Goal: Feedback & Contribution: Leave review/rating

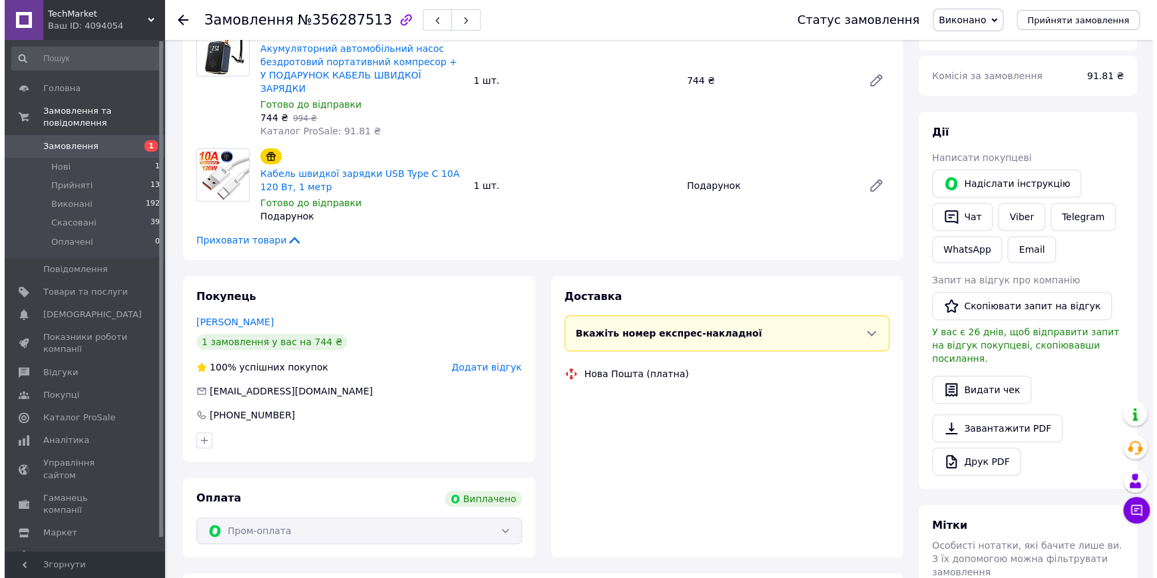
scroll to position [45, 0]
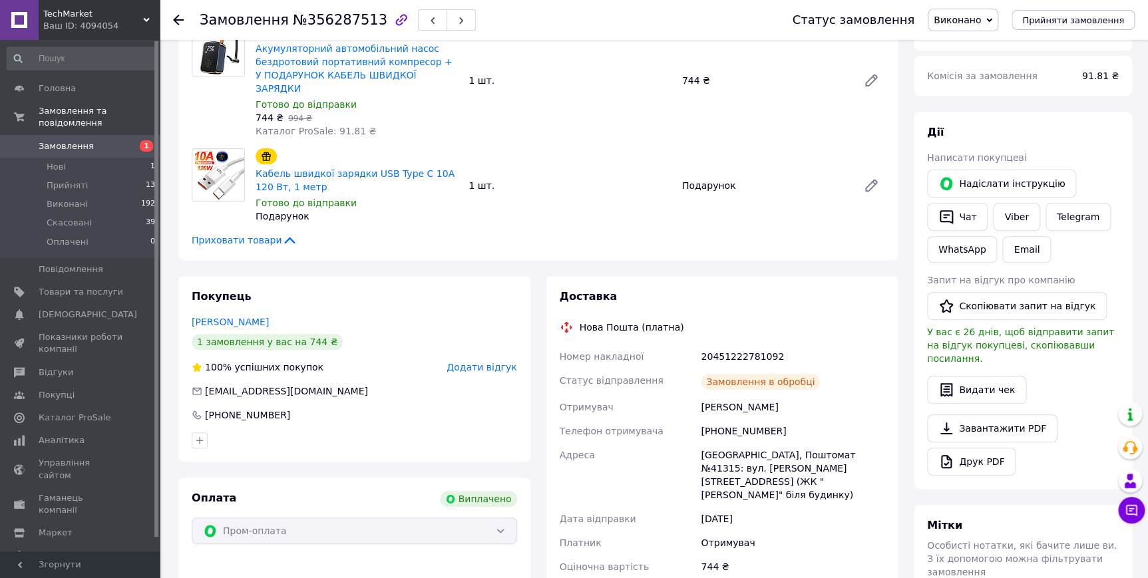
click at [492, 362] on span "Додати відгук" at bounding box center [482, 367] width 70 height 11
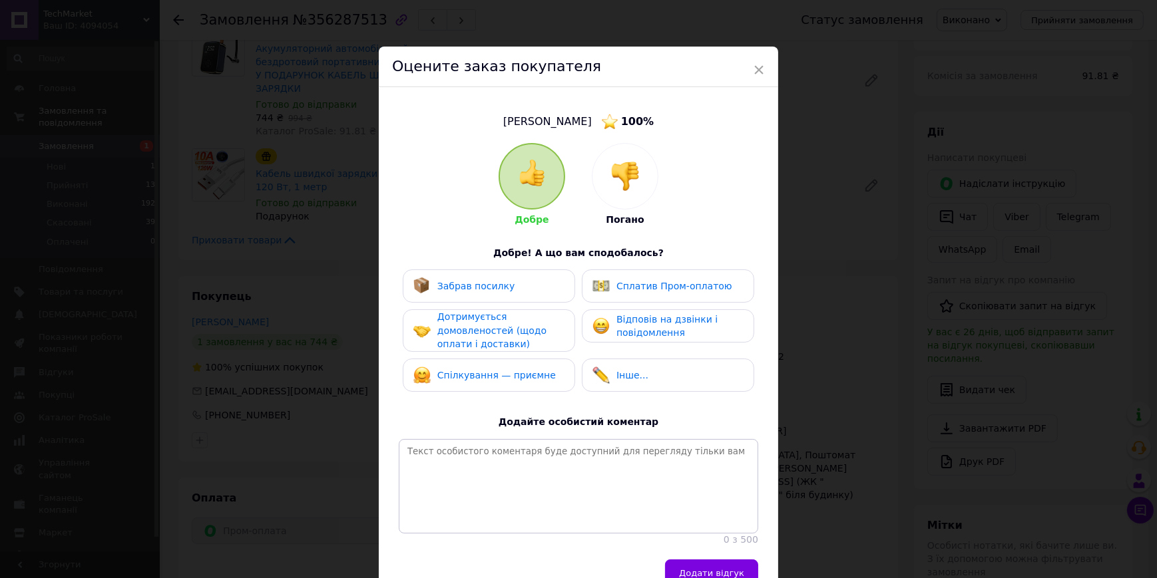
drag, startPoint x: 530, startPoint y: 285, endPoint x: 629, endPoint y: 293, distance: 99.5
click at [544, 284] on div "Забрав посилку" at bounding box center [488, 286] width 151 height 17
drag, startPoint x: 629, startPoint y: 293, endPoint x: 617, endPoint y: 324, distance: 33.5
click at [627, 299] on div "Сплатив Пром-оплатою" at bounding box center [668, 286] width 172 height 33
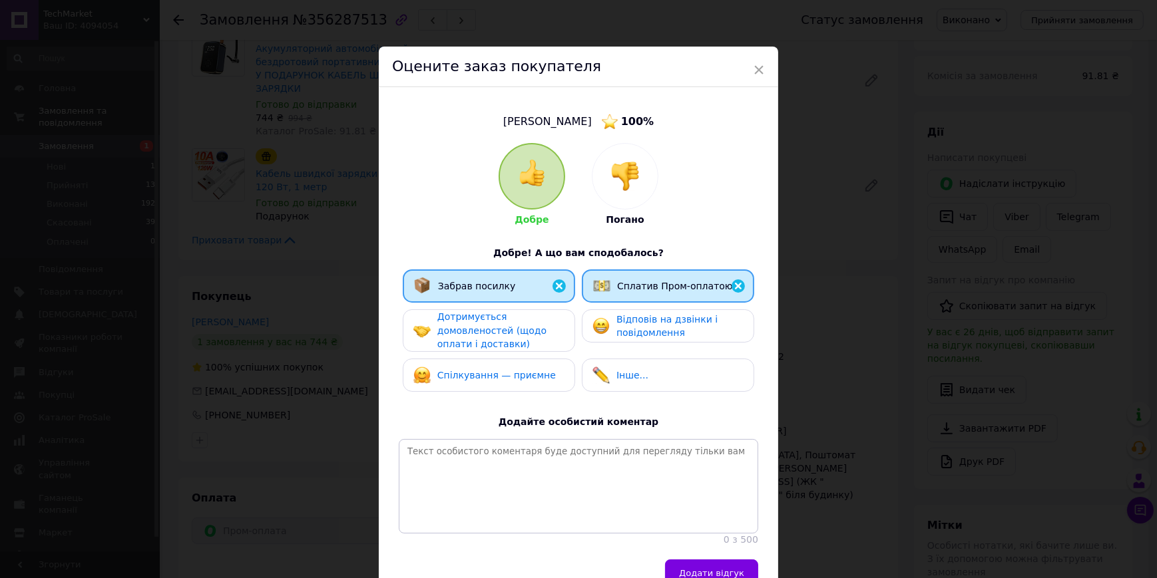
drag, startPoint x: 617, startPoint y: 324, endPoint x: 520, endPoint y: 333, distance: 97.5
click at [609, 329] on div "Відповів на дзвінки і повідомлення" at bounding box center [667, 326] width 150 height 27
click at [512, 341] on span "Дотримується домовленостей (щодо оплати і доставки)" at bounding box center [491, 330] width 109 height 38
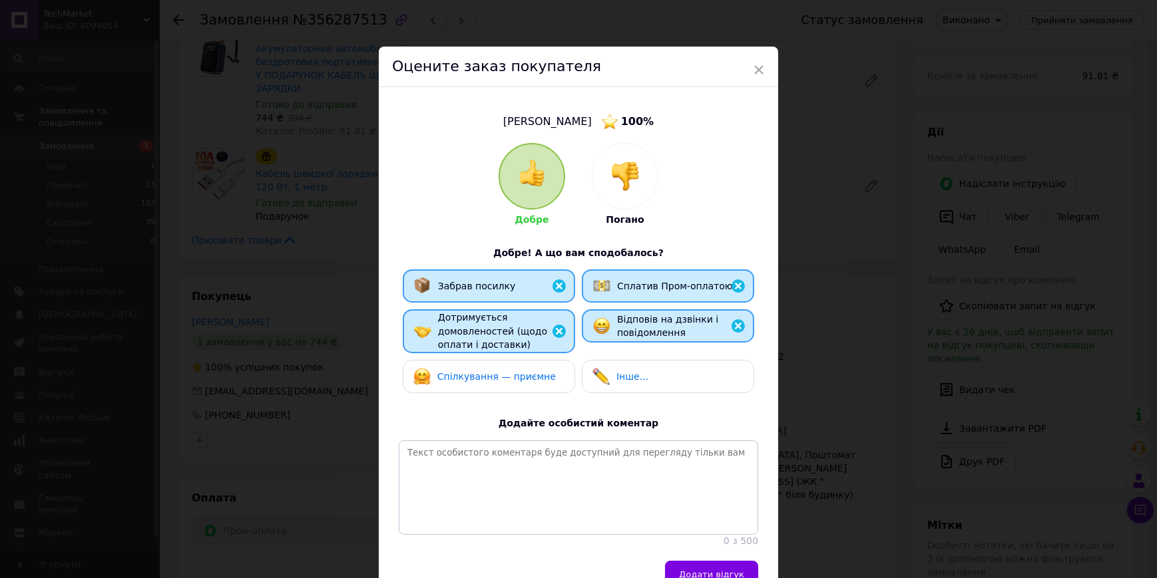
drag, startPoint x: 517, startPoint y: 373, endPoint x: 586, endPoint y: 389, distance: 70.9
click at [520, 374] on span "Спілкування — приємне" at bounding box center [496, 376] width 118 height 11
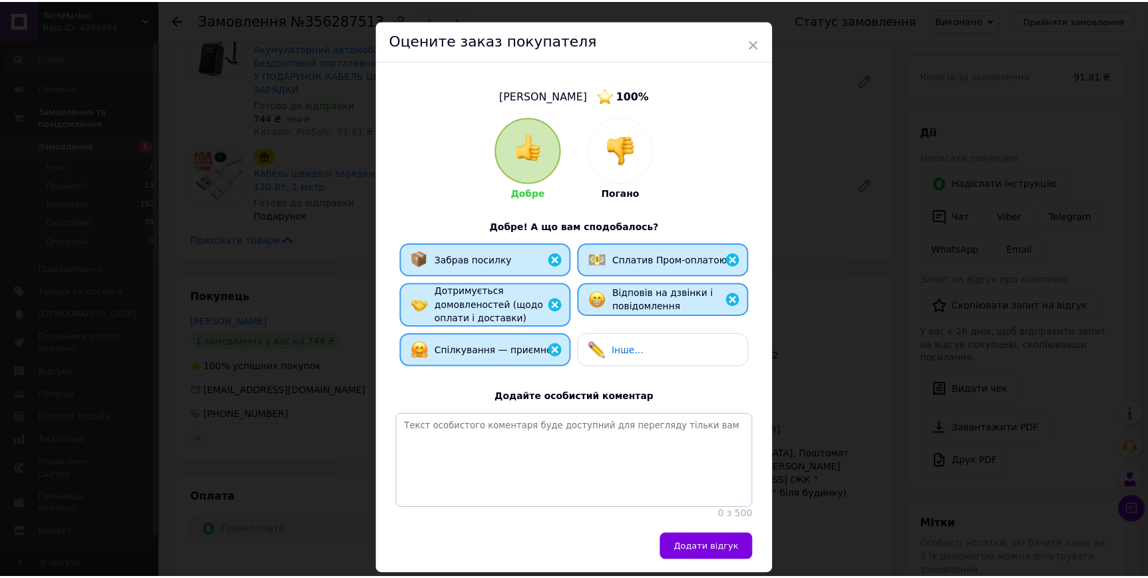
scroll to position [84, 0]
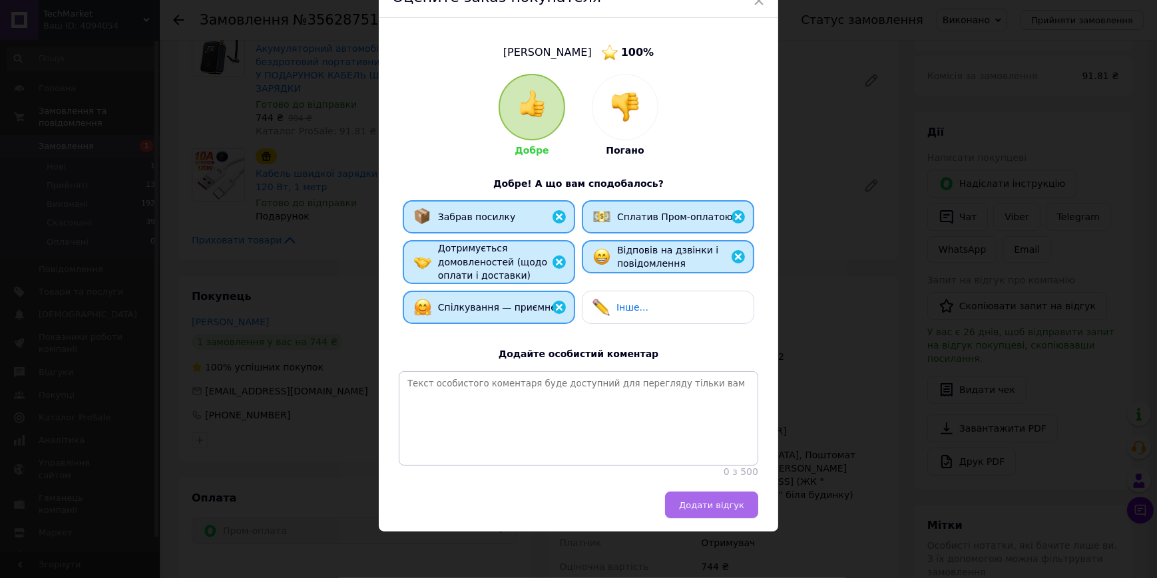
click at [727, 504] on span "Додати відгук" at bounding box center [711, 505] width 65 height 10
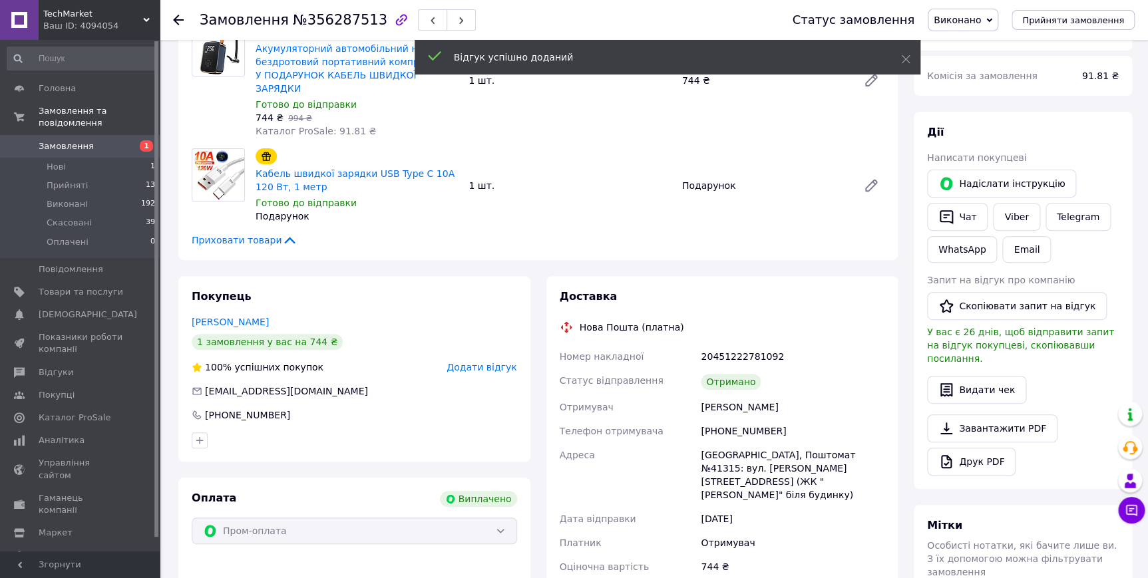
click at [493, 362] on span "Додати відгук" at bounding box center [482, 367] width 70 height 11
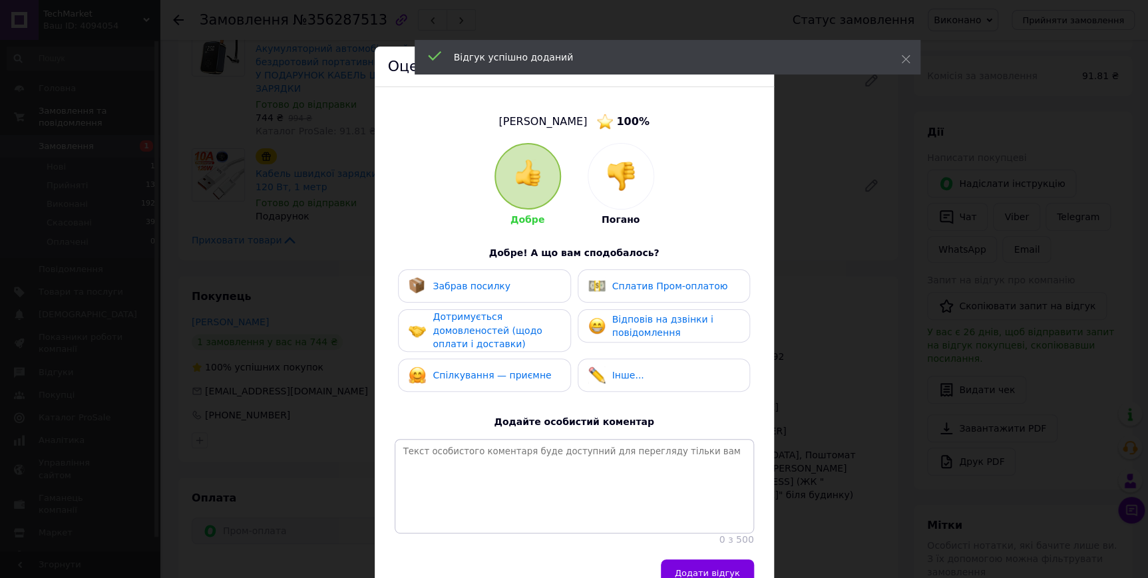
drag, startPoint x: 245, startPoint y: 303, endPoint x: 235, endPoint y: 284, distance: 21.1
click at [242, 298] on div "× Оцените заказ покупателя Сутула Євген 100 % Добре Погано Добре! А що вам спод…" at bounding box center [574, 289] width 1148 height 578
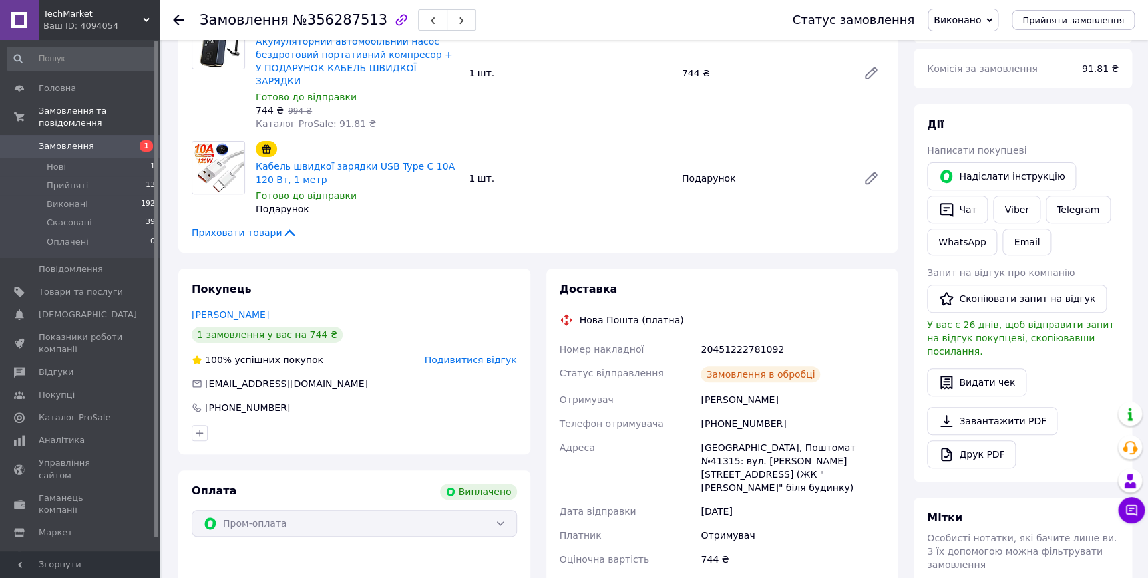
scroll to position [150, 0]
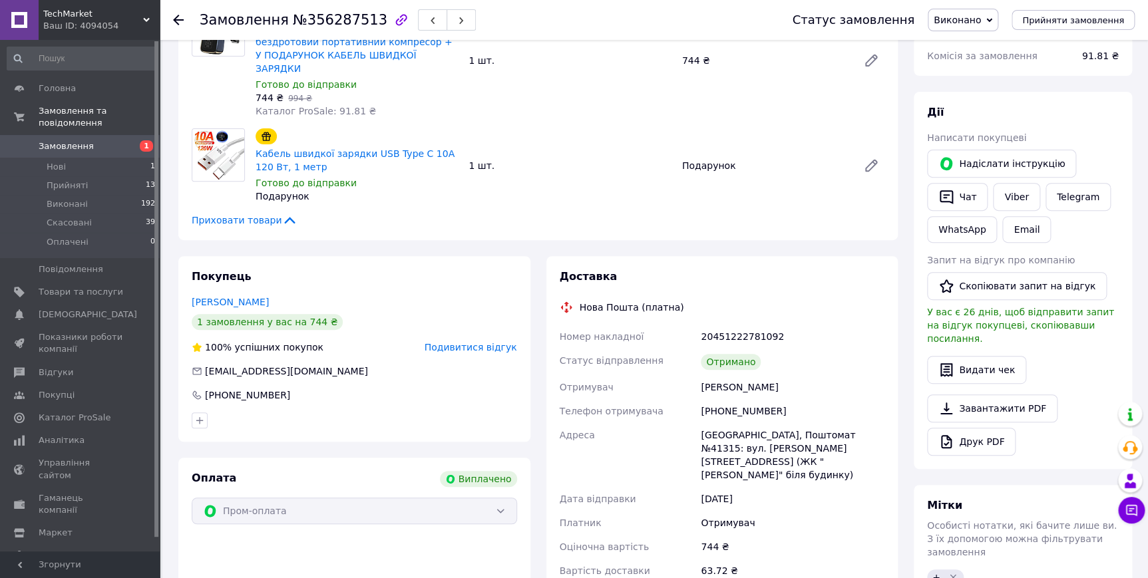
click at [462, 342] on span "Подивитися відгук" at bounding box center [471, 347] width 93 height 11
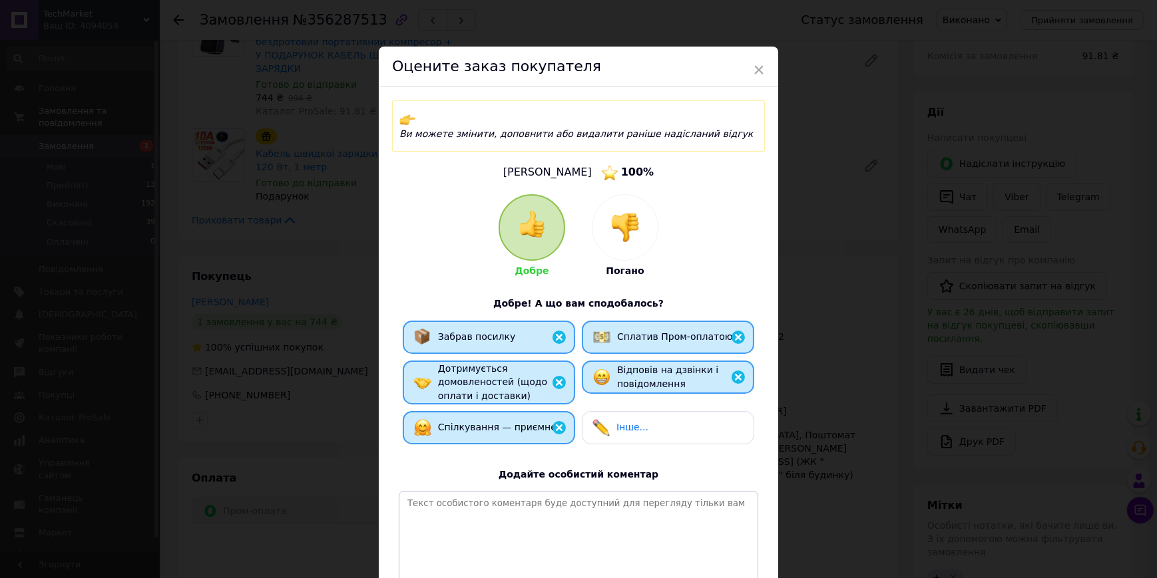
click at [285, 299] on div "× Оцените заказ покупателя Ви можете змінити, доповнити або видалити раніше над…" at bounding box center [578, 289] width 1157 height 578
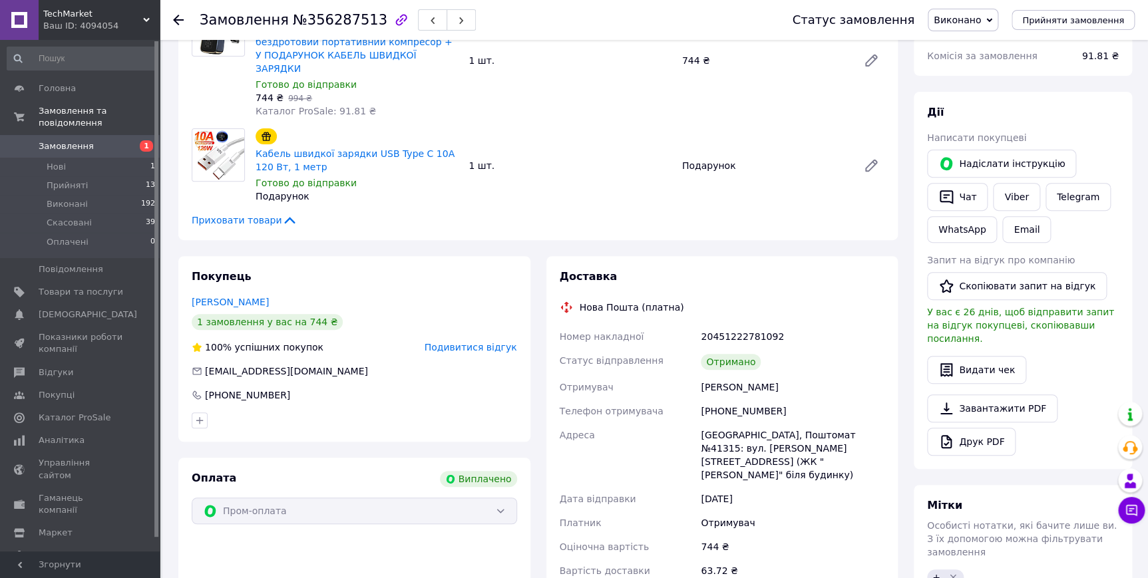
click at [474, 342] on span "Подивитися відгук" at bounding box center [471, 347] width 93 height 11
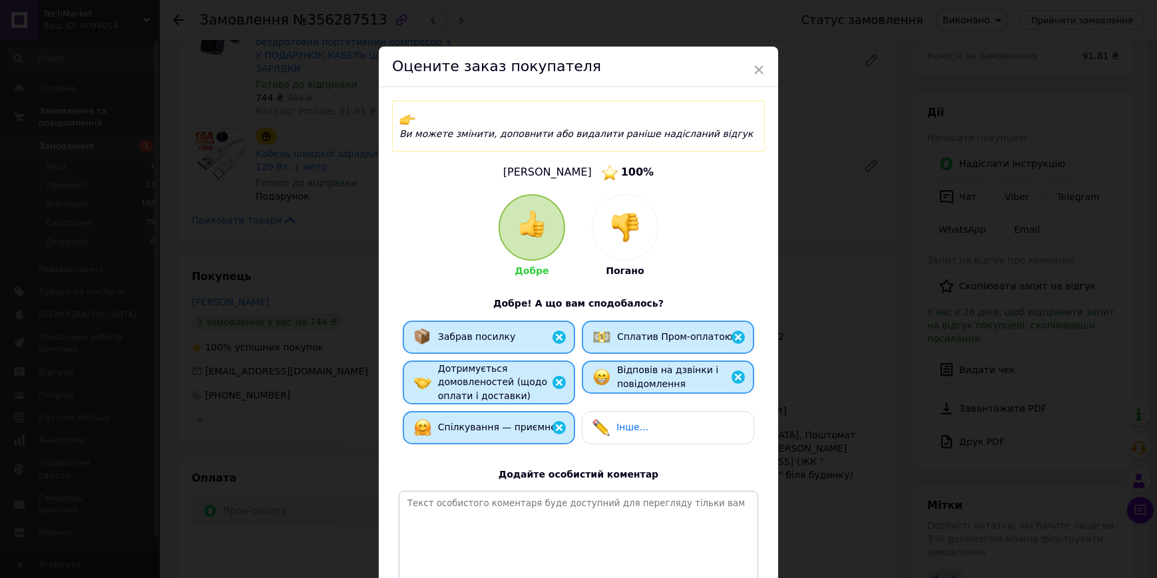
click at [276, 302] on div "× Оцените заказ покупателя Ви можете змінити, доповнити або видалити раніше над…" at bounding box center [578, 289] width 1157 height 578
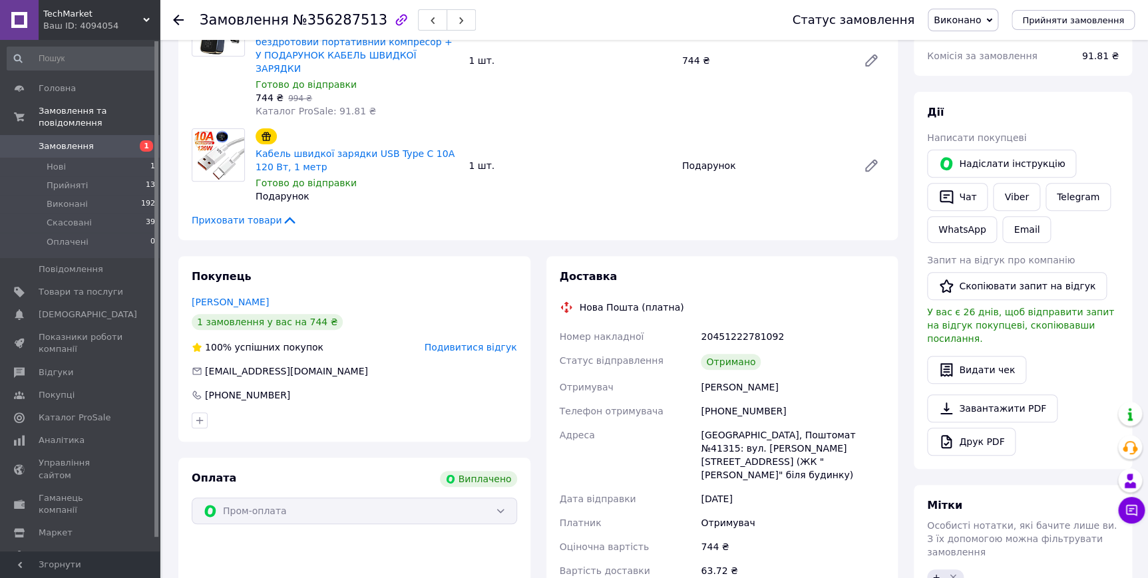
click at [466, 342] on span "Подивитися відгук" at bounding box center [471, 347] width 93 height 11
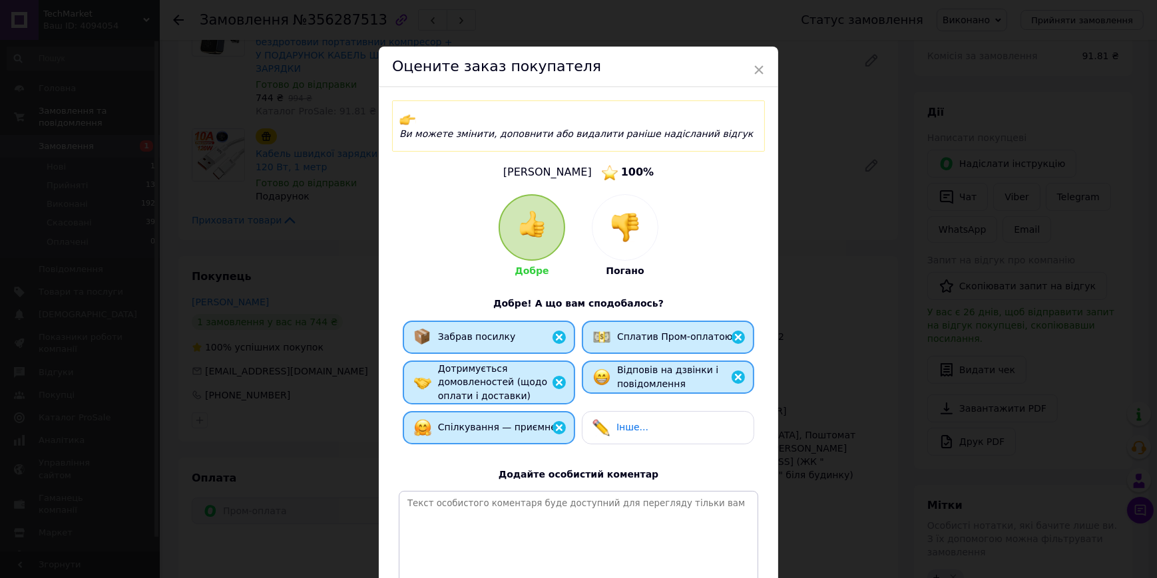
click at [289, 319] on div "× Оцените заказ покупателя Ви можете змінити, доповнити або видалити раніше над…" at bounding box center [578, 289] width 1157 height 578
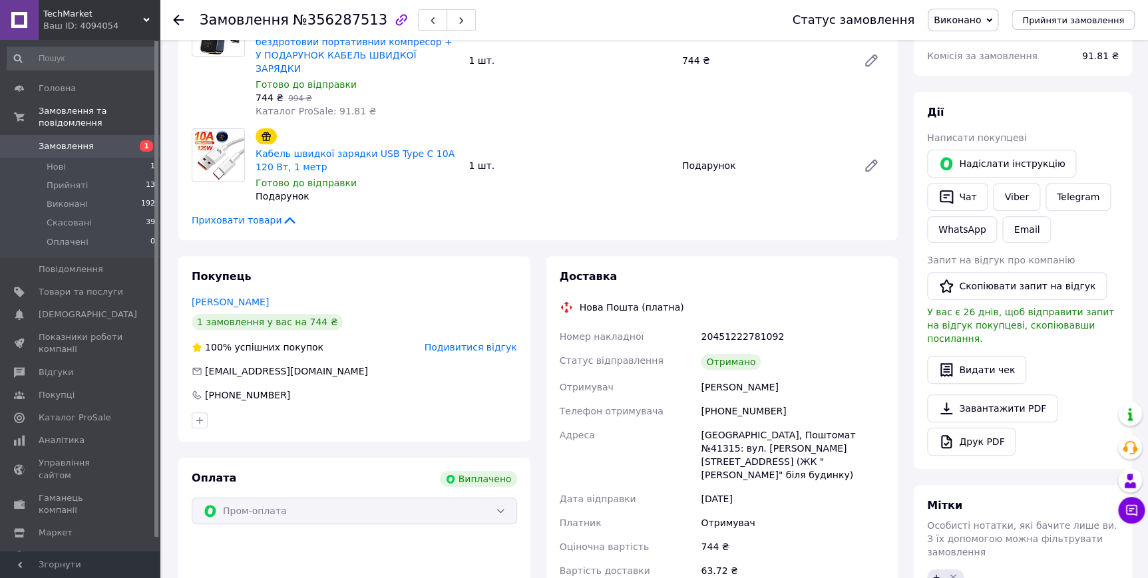
click at [451, 342] on span "Подивитися відгук" at bounding box center [471, 347] width 93 height 11
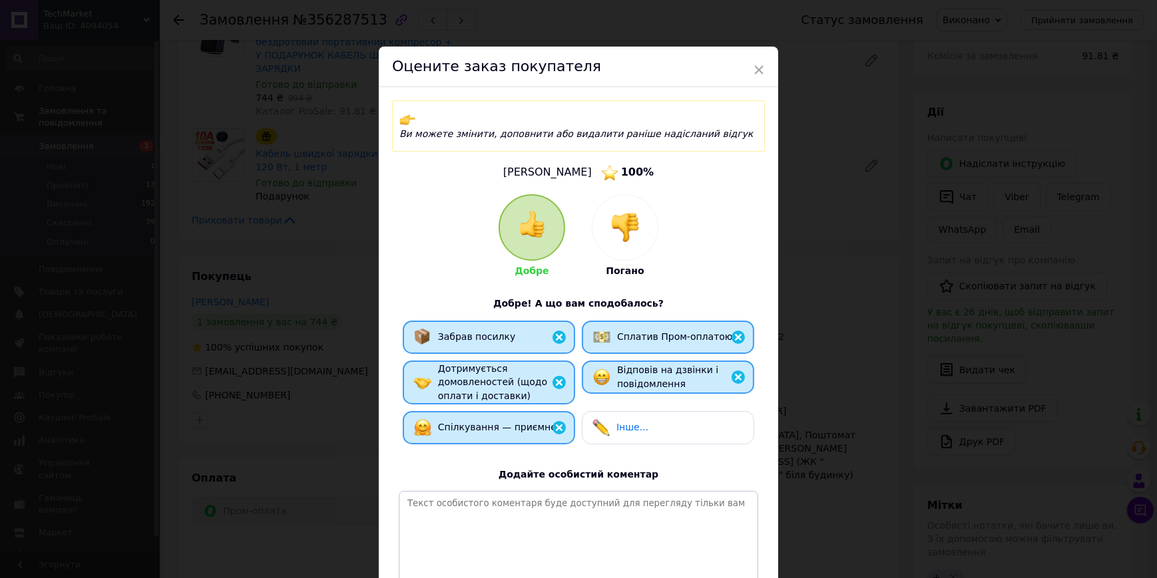
click at [328, 332] on div "× Оцените заказ покупателя Ви можете змінити, доповнити або видалити раніше над…" at bounding box center [578, 289] width 1157 height 578
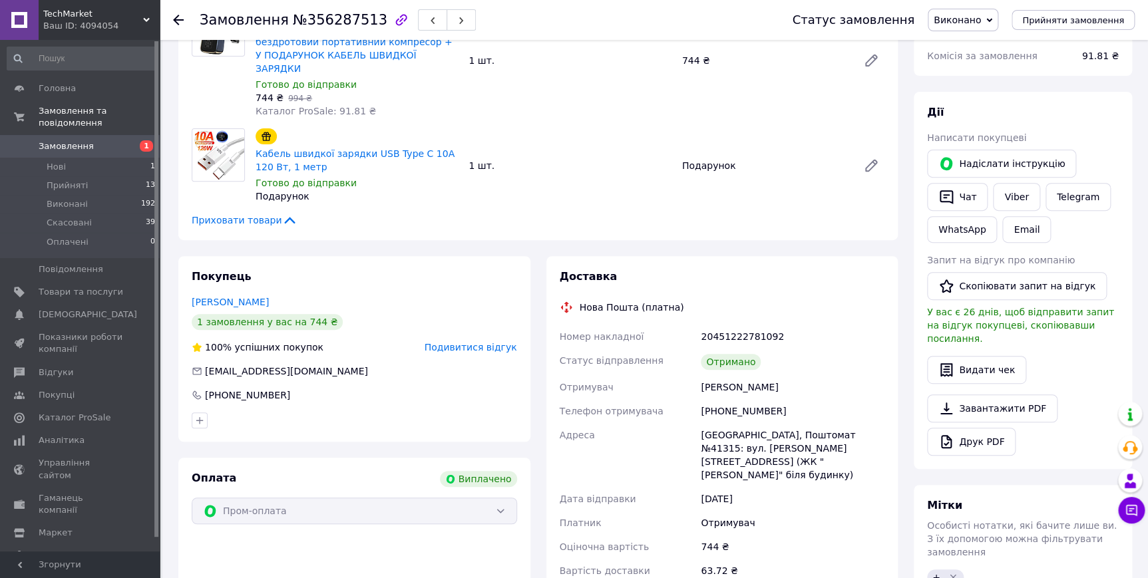
click at [483, 342] on span "Подивитися відгук" at bounding box center [471, 347] width 93 height 11
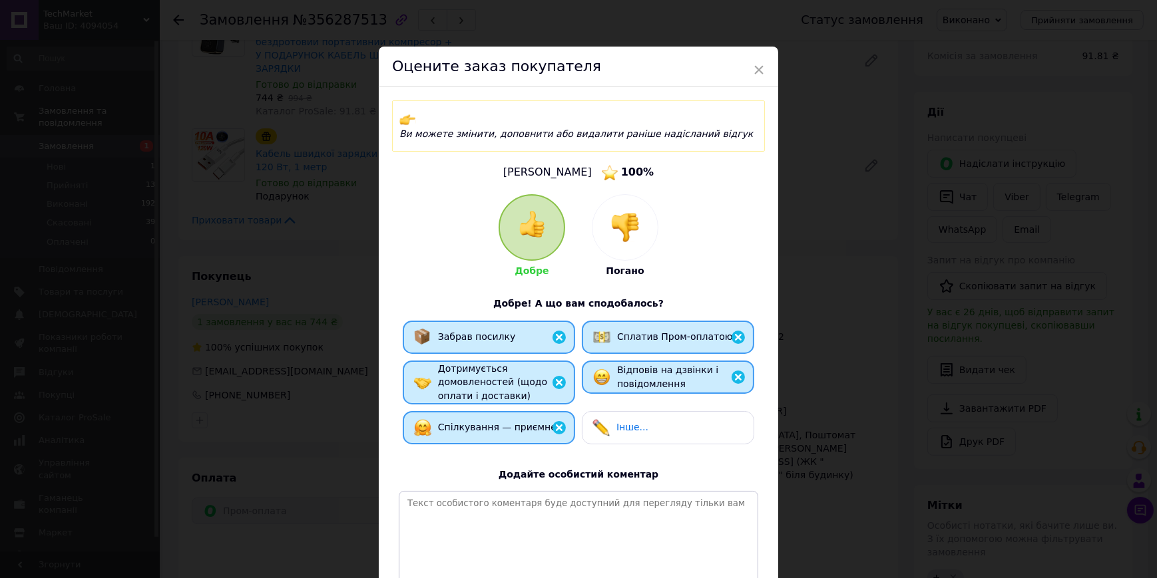
click at [319, 330] on div "× Оцените заказ покупателя Ви можете змінити, доповнити або видалити раніше над…" at bounding box center [578, 289] width 1157 height 578
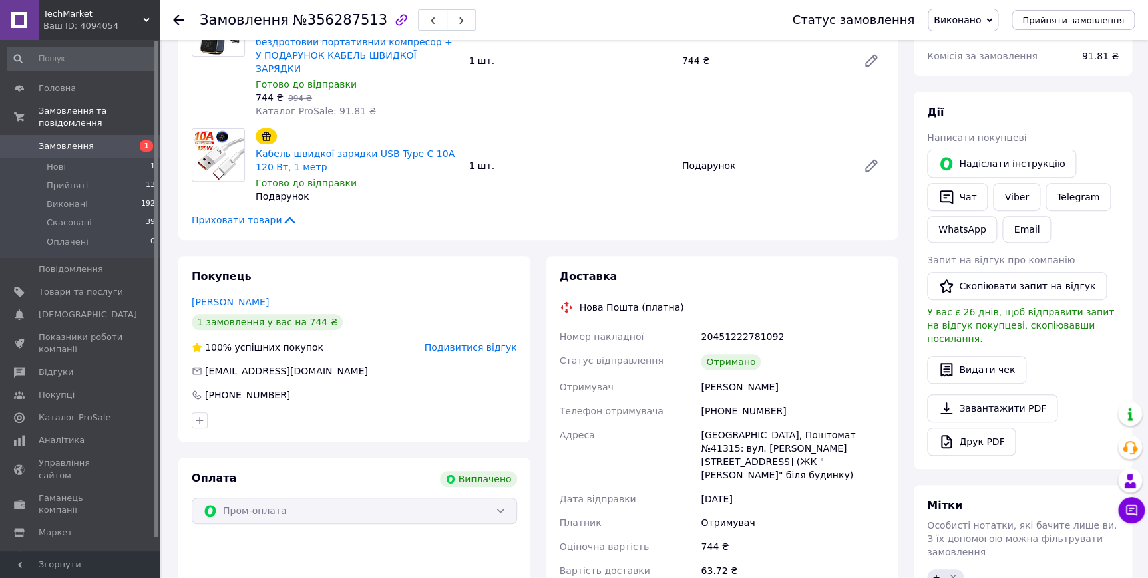
click at [467, 342] on span "Подивитися відгук" at bounding box center [471, 347] width 93 height 11
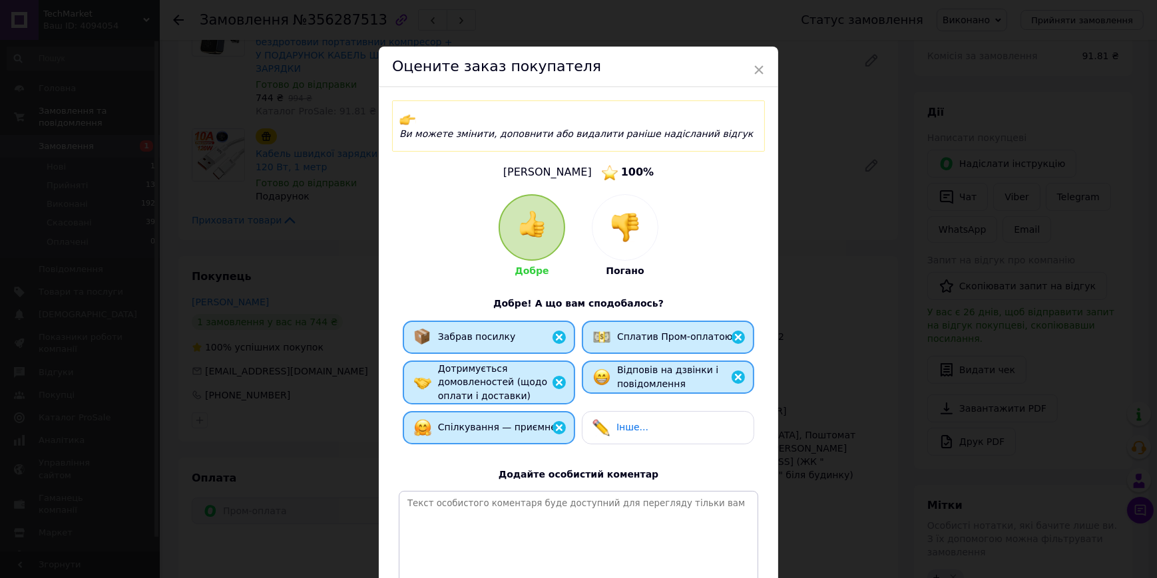
click at [315, 328] on div "× Оцените заказ покупателя Ви можете змінити, доповнити або видалити раніше над…" at bounding box center [578, 289] width 1157 height 578
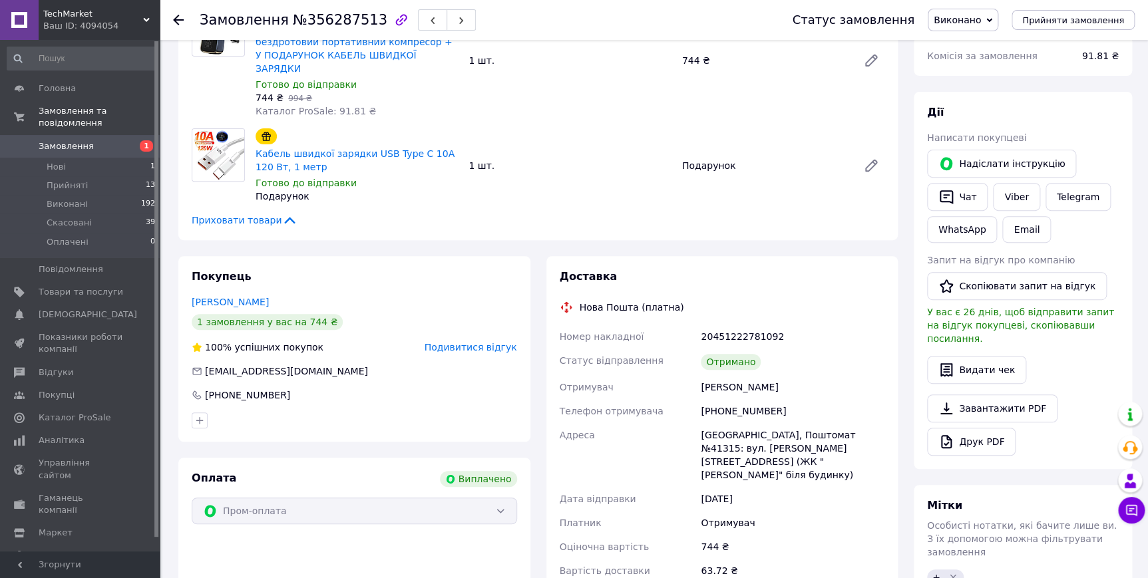
click at [475, 342] on span "Подивитися відгук" at bounding box center [471, 347] width 93 height 11
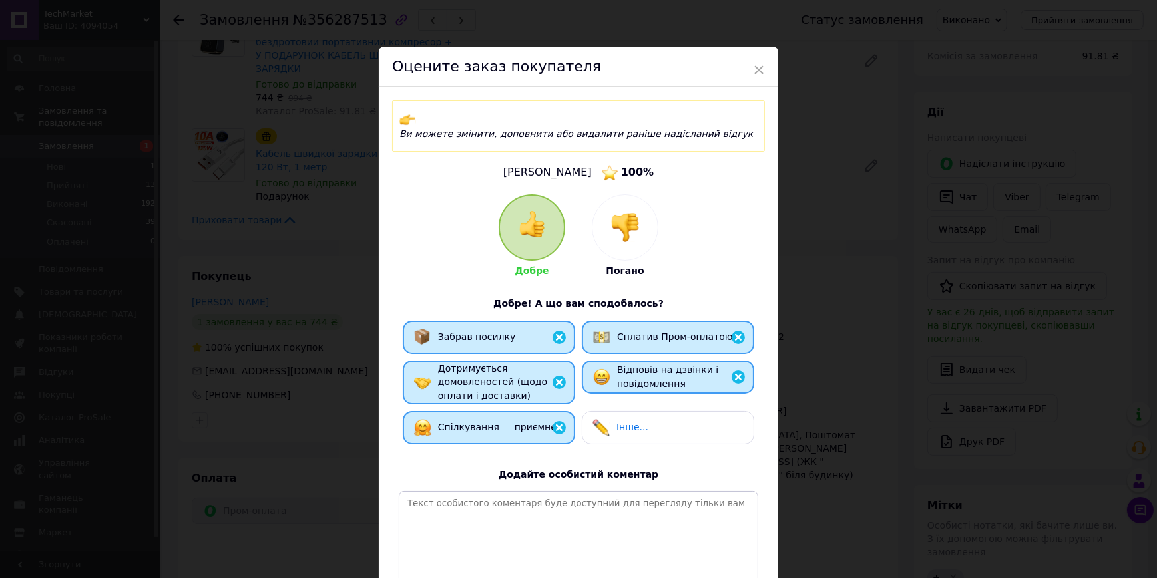
click at [329, 313] on div "× Оцените заказ покупателя Ви можете змінити, доповнити або видалити раніше над…" at bounding box center [578, 289] width 1157 height 578
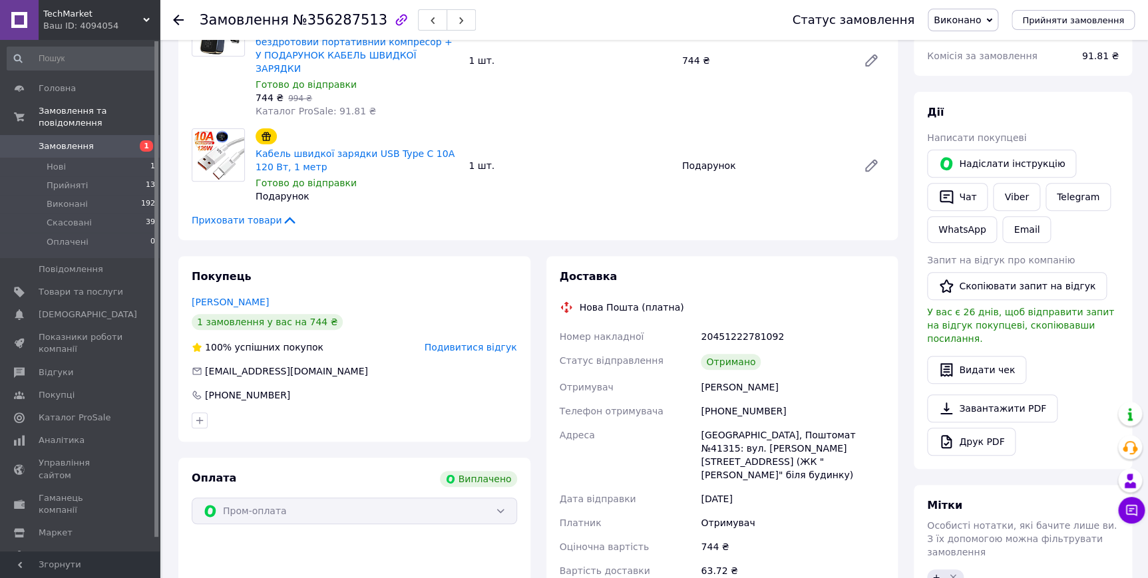
click at [467, 345] on div "Покупець Сутула Євген 1 замовлення у вас на 744 ₴ 100% успішних покупок Подивит…" at bounding box center [354, 349] width 352 height 186
click at [466, 337] on div "Покупець Сутула Євген 1 замовлення у вас на 744 ₴ 100% успішних покупок Подивит…" at bounding box center [354, 349] width 352 height 186
click at [466, 342] on span "Подивитися відгук" at bounding box center [471, 347] width 93 height 11
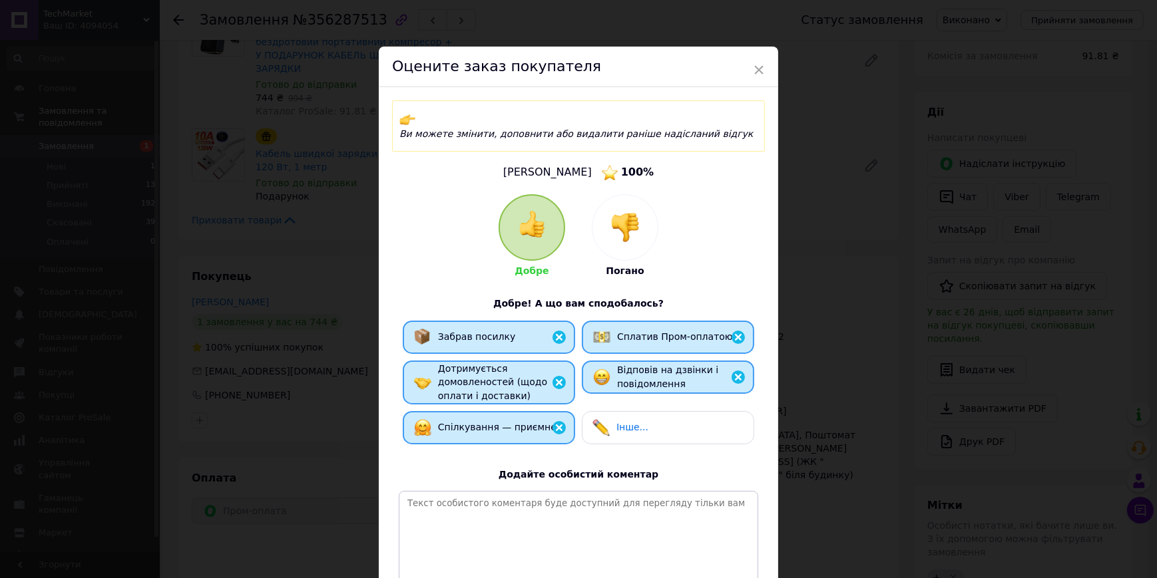
click at [313, 315] on div "× Оцените заказ покупателя Ви можете змінити, доповнити або видалити раніше над…" at bounding box center [578, 289] width 1157 height 578
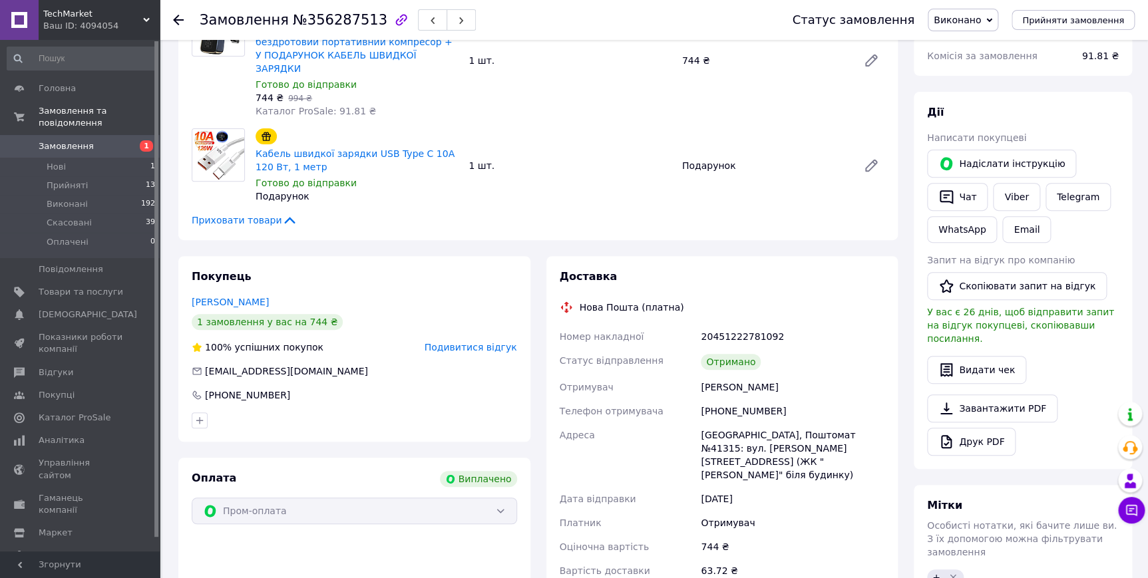
click at [453, 342] on span "Подивитися відгук" at bounding box center [471, 347] width 93 height 11
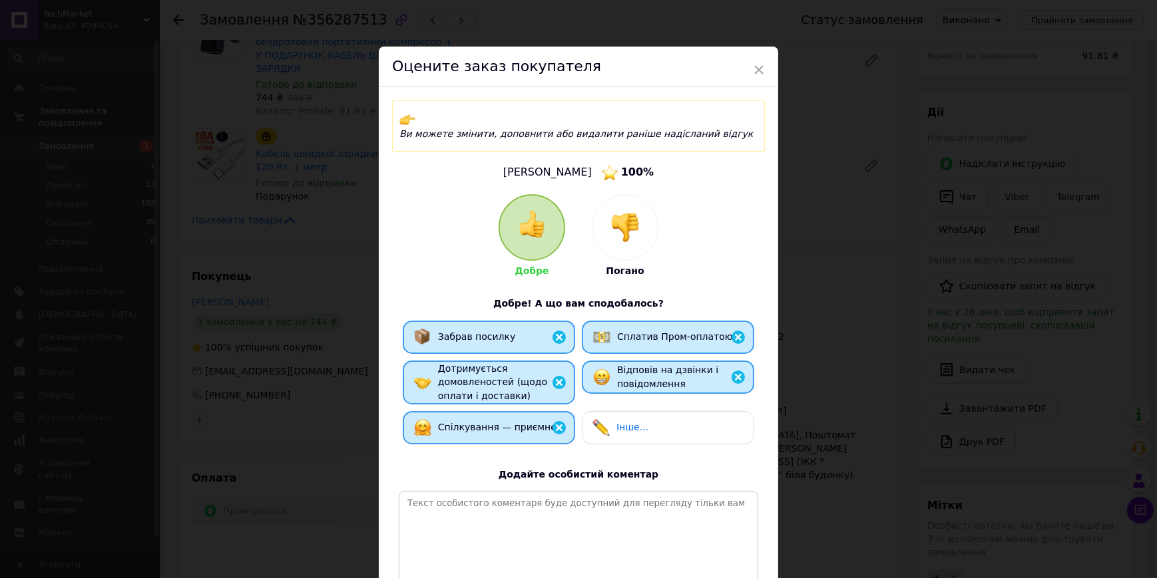
click at [345, 322] on div "× Оцените заказ покупателя Ви можете змінити, доповнити або видалити раніше над…" at bounding box center [578, 289] width 1157 height 578
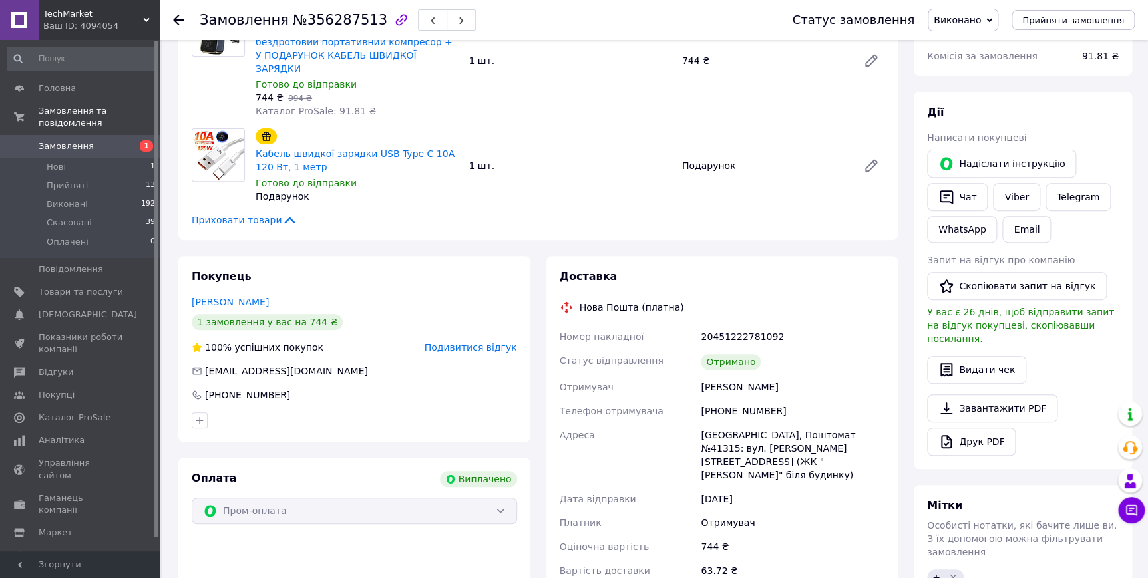
click at [469, 342] on span "Подивитися відгук" at bounding box center [471, 347] width 93 height 11
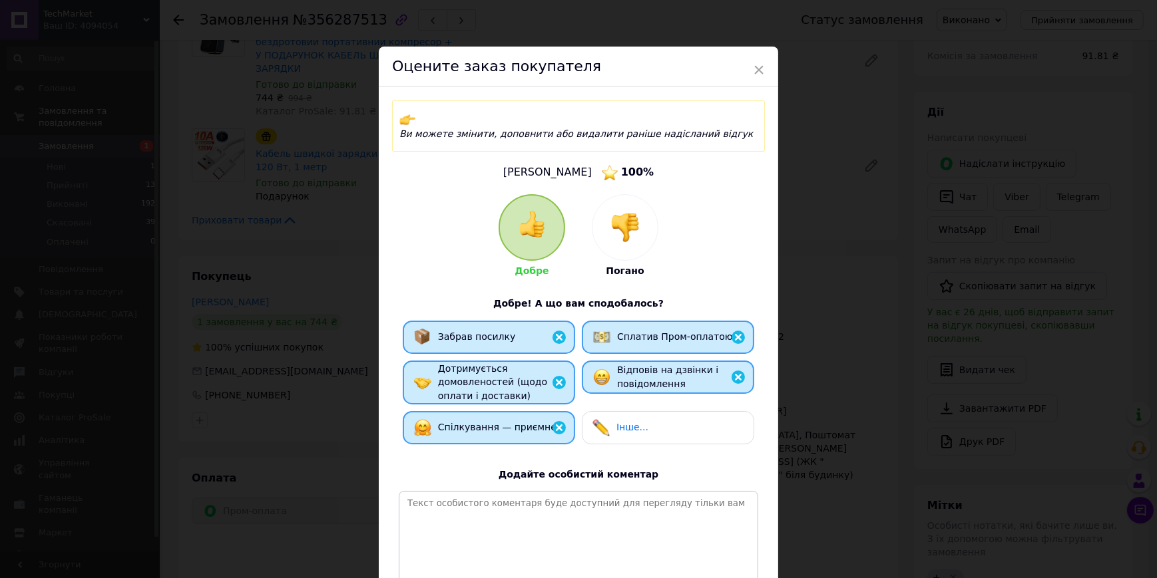
click at [317, 313] on div "× Оцените заказ покупателя Ви можете змінити, доповнити або видалити раніше над…" at bounding box center [578, 289] width 1157 height 578
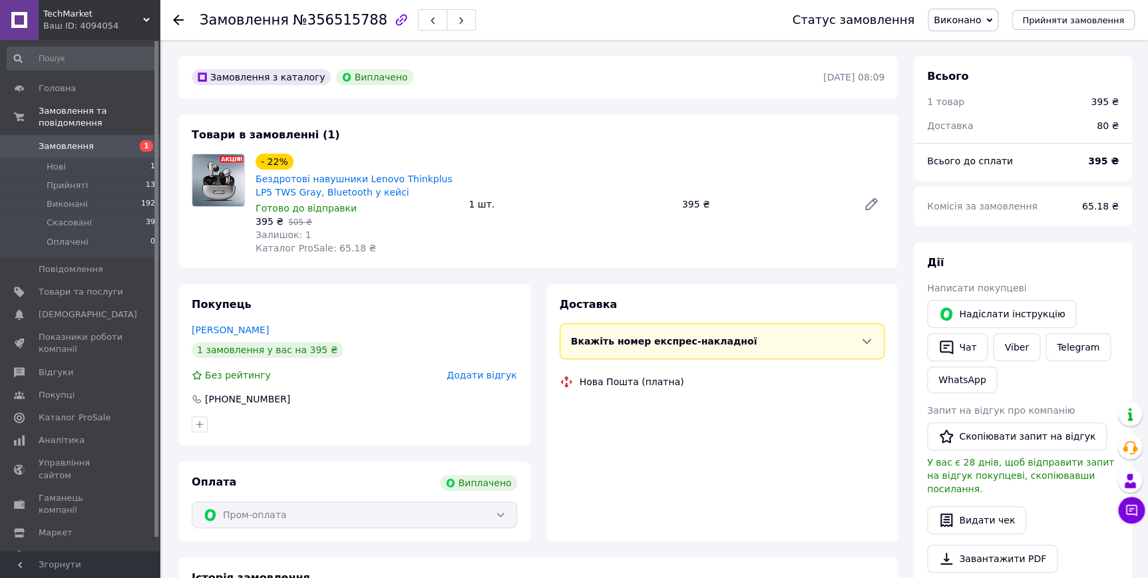
click at [488, 371] on span "Додати відгук" at bounding box center [482, 375] width 70 height 11
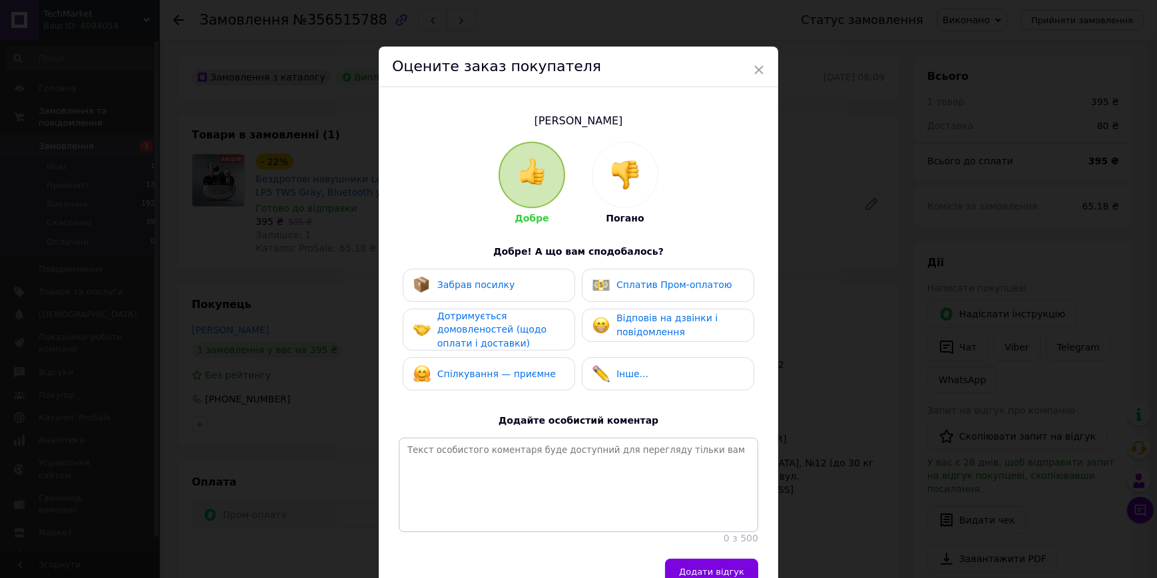
click at [520, 287] on div "Забрав посилку" at bounding box center [488, 285] width 151 height 17
drag, startPoint x: 651, startPoint y: 288, endPoint x: 624, endPoint y: 315, distance: 38.6
click at [650, 292] on div "Сплатив Пром-оплатою" at bounding box center [662, 285] width 140 height 17
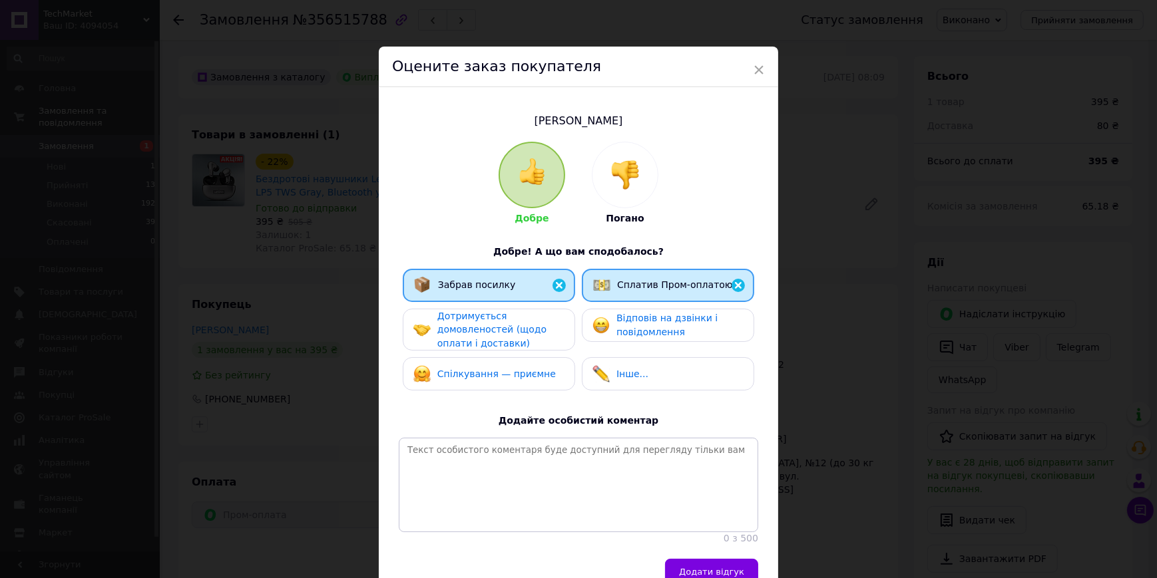
drag, startPoint x: 624, startPoint y: 319, endPoint x: 520, endPoint y: 327, distance: 104.7
click at [617, 321] on span "Відповів на дзвінки і повідомлення" at bounding box center [666, 325] width 101 height 25
drag, startPoint x: 520, startPoint y: 327, endPoint x: 504, endPoint y: 359, distance: 36.0
click at [506, 341] on span "Дотримується домовленостей (щодо оплати і доставки)" at bounding box center [491, 330] width 109 height 38
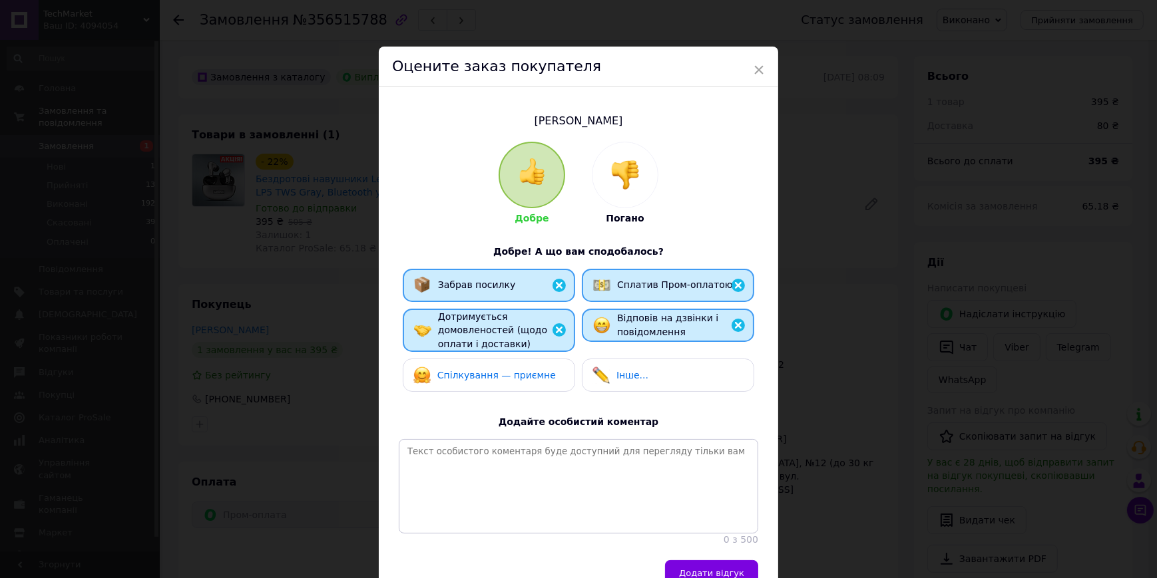
drag, startPoint x: 508, startPoint y: 369, endPoint x: 517, endPoint y: 375, distance: 11.1
click at [514, 373] on span "Спілкування — приємне" at bounding box center [496, 375] width 118 height 11
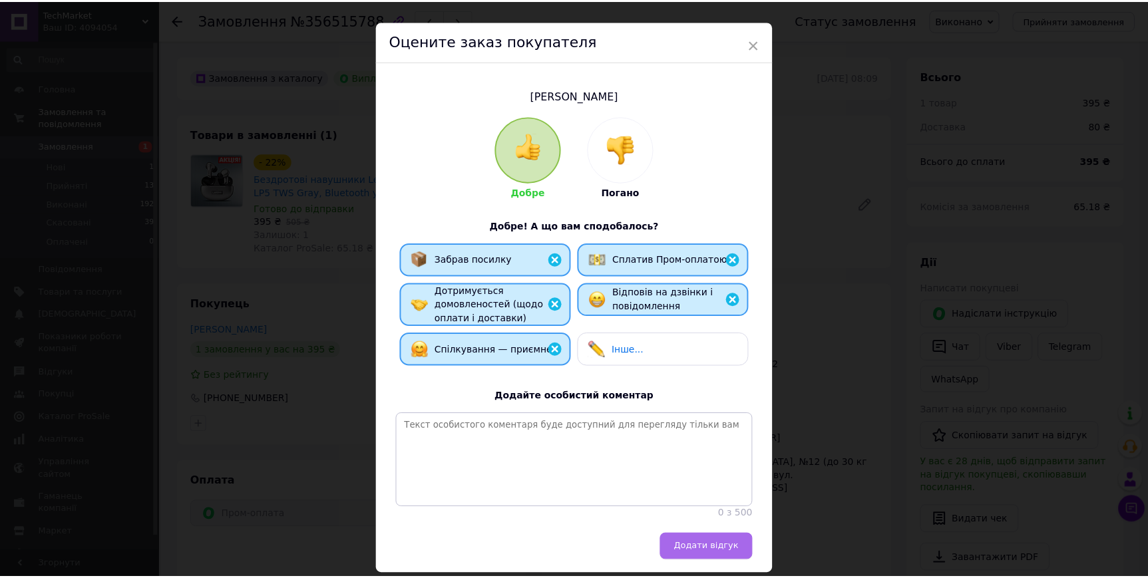
scroll to position [83, 0]
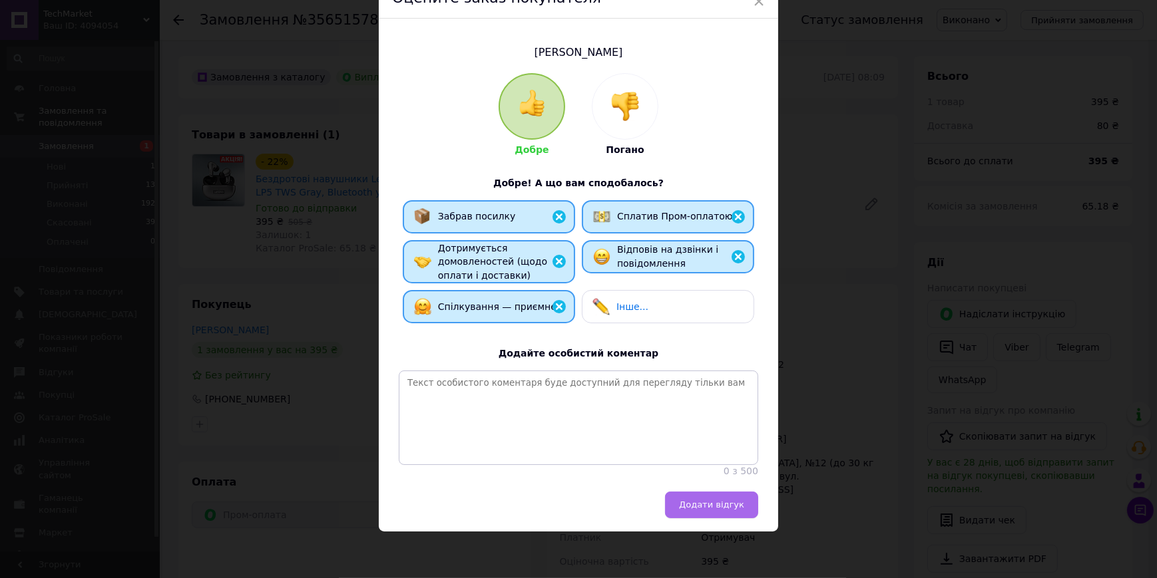
click at [695, 508] on span "Додати відгук" at bounding box center [711, 505] width 65 height 10
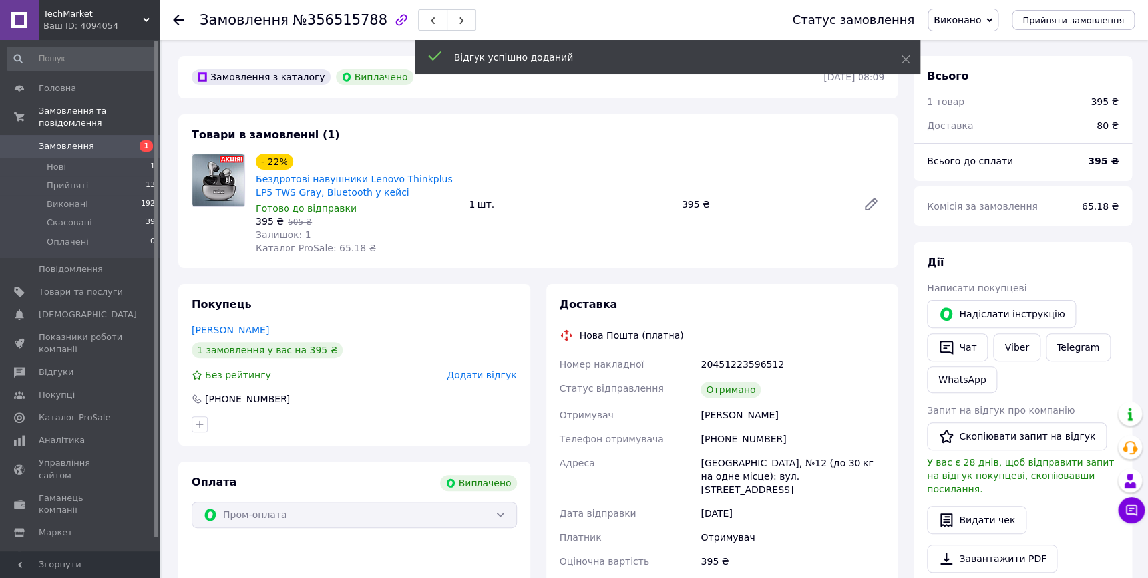
click at [476, 372] on span "Додати відгук" at bounding box center [482, 375] width 70 height 11
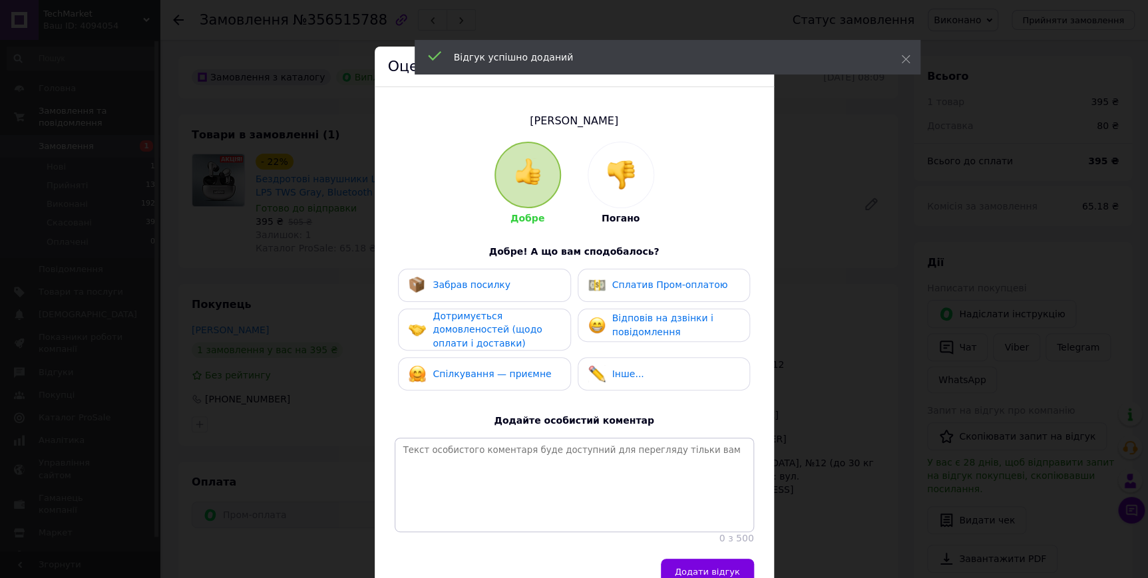
drag, startPoint x: 323, startPoint y: 371, endPoint x: 198, endPoint y: 206, distance: 206.2
click at [321, 369] on div "× Оцените заказ покупателя [PERSON_NAME] Добре Погано Добре! А що вам сподобало…" at bounding box center [574, 289] width 1148 height 578
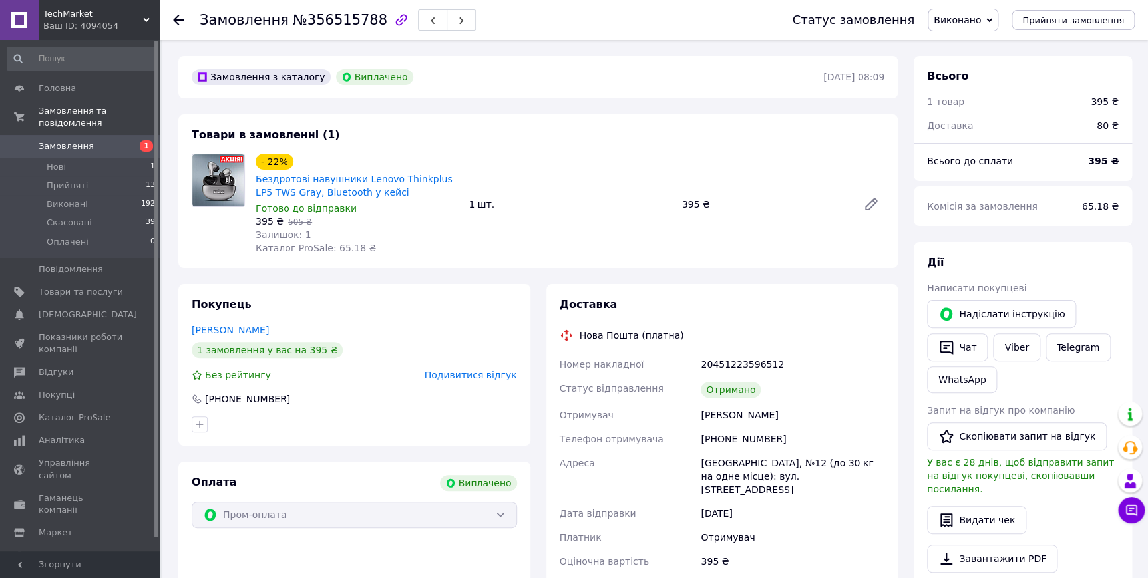
click at [482, 377] on span "Подивитися відгук" at bounding box center [471, 375] width 93 height 11
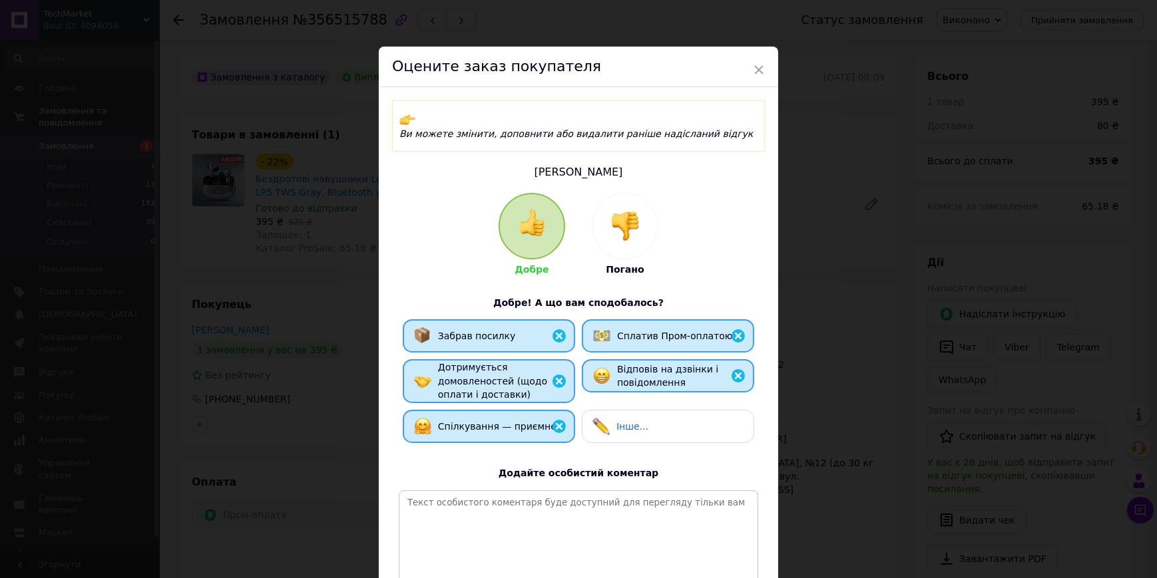
click at [254, 364] on div "× Оцените заказ покупателя Ви можете змінити, доповнити або видалити раніше над…" at bounding box center [578, 289] width 1157 height 578
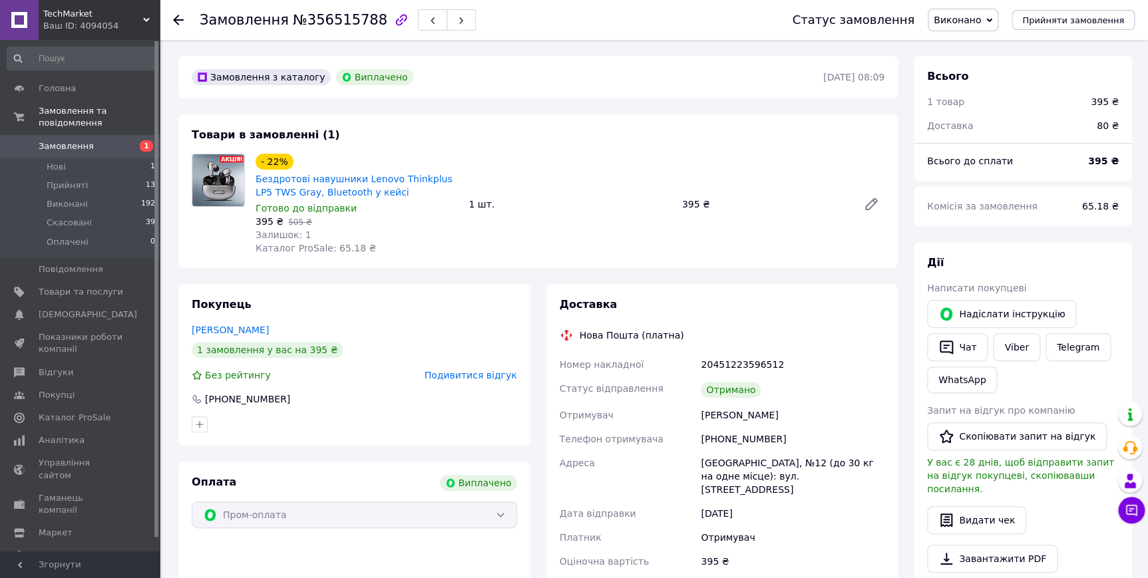
click at [457, 375] on span "Подивитися відгук" at bounding box center [471, 375] width 93 height 11
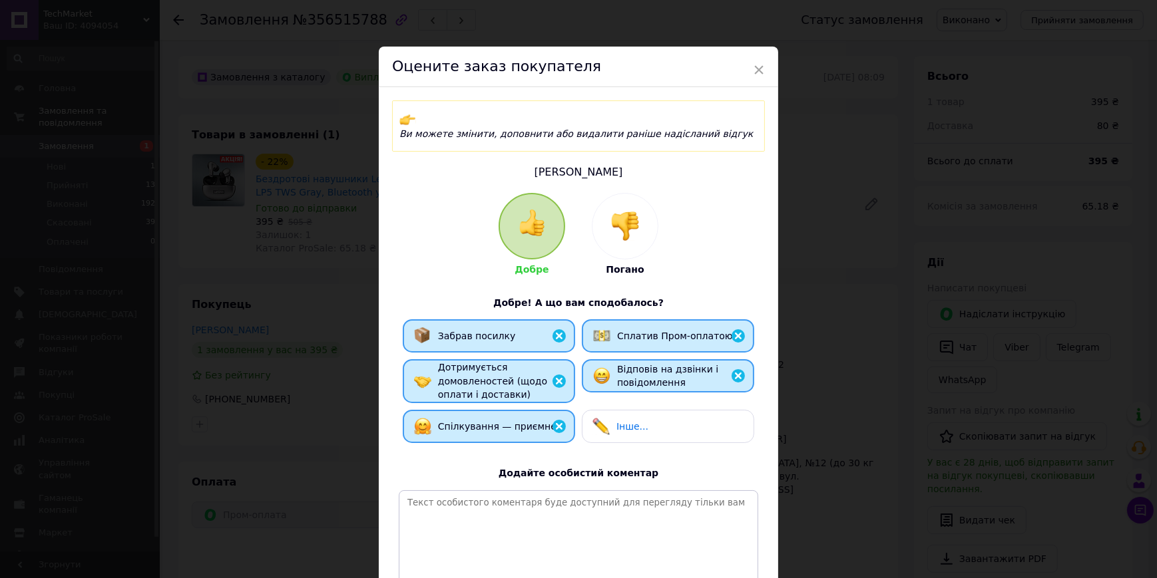
drag, startPoint x: 266, startPoint y: 365, endPoint x: 287, endPoint y: 368, distance: 21.5
click at [275, 368] on div "× Оцените заказ покупателя Ви можете змінити, доповнити або видалити раніше над…" at bounding box center [578, 289] width 1157 height 578
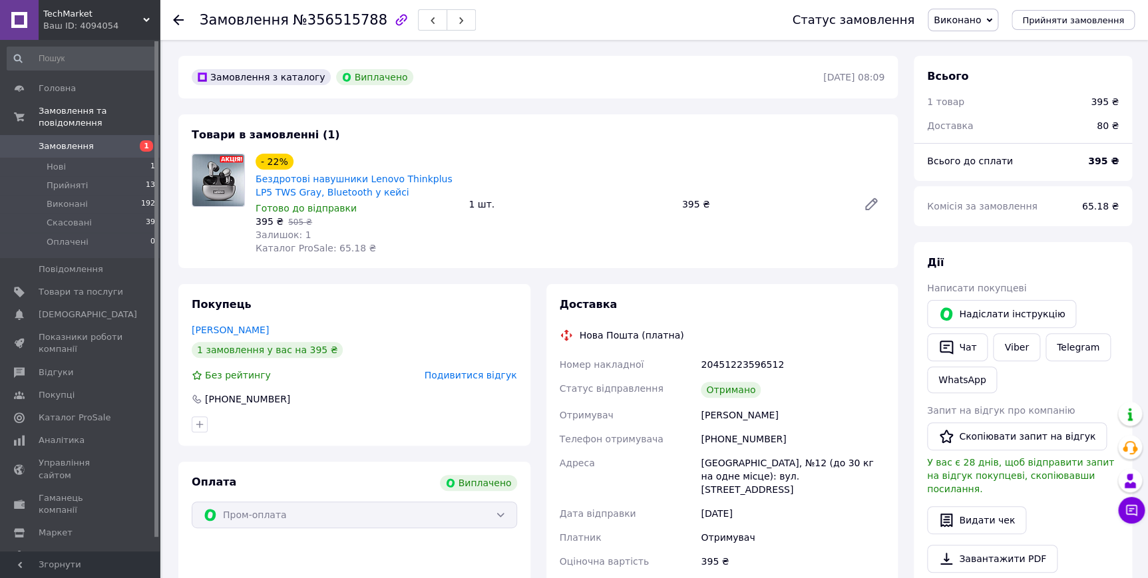
click at [479, 377] on span "Подивитися відгук" at bounding box center [471, 375] width 93 height 11
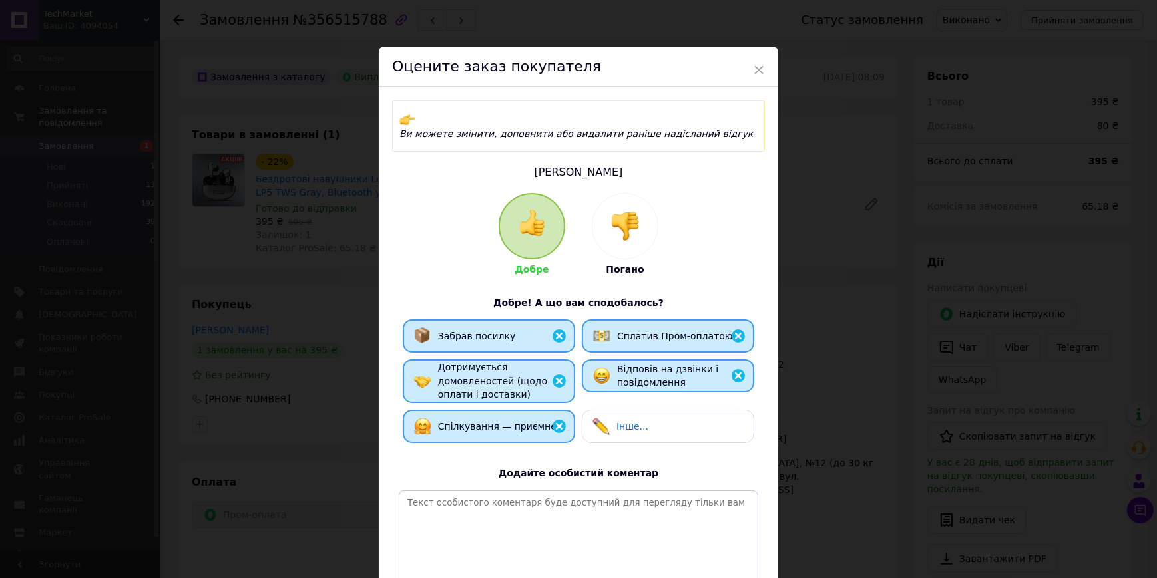
click at [232, 383] on div "× Оцените заказ покупателя Ви можете змінити, доповнити або видалити раніше над…" at bounding box center [578, 289] width 1157 height 578
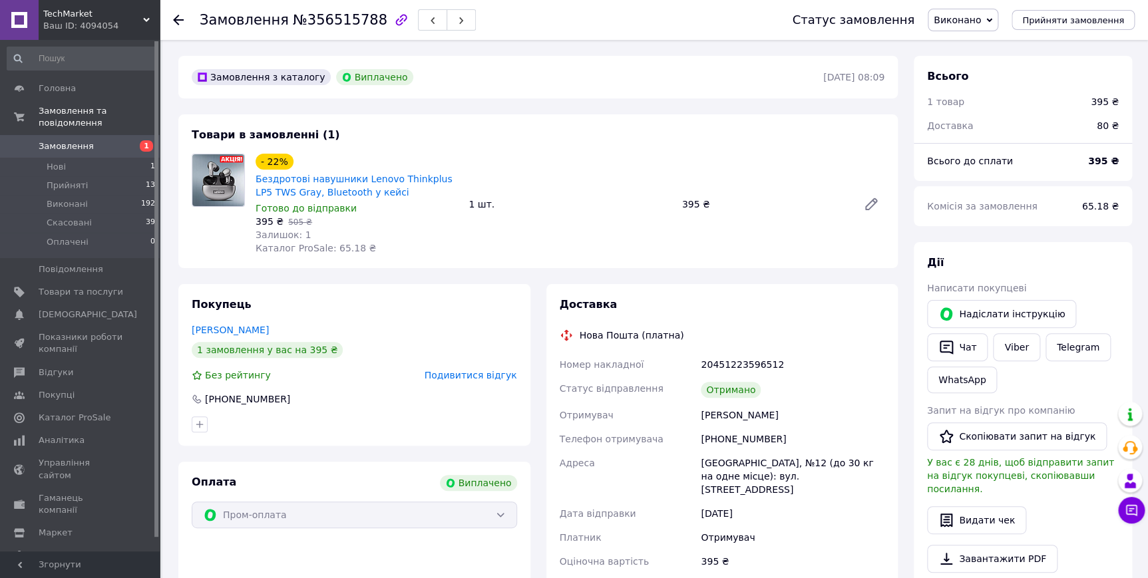
click at [459, 376] on span "Подивитися відгук" at bounding box center [471, 375] width 93 height 11
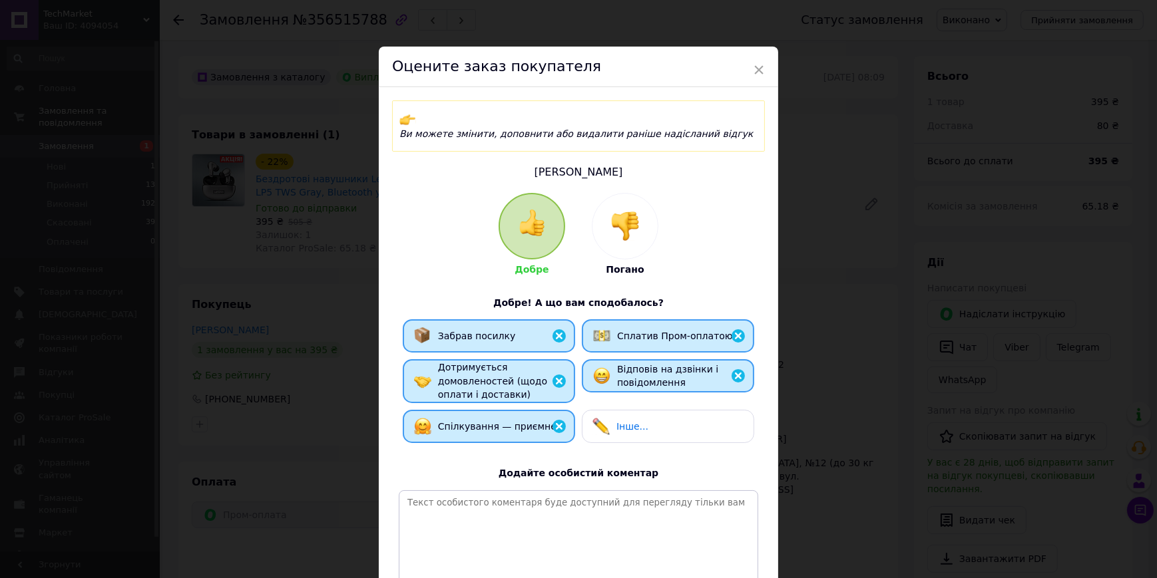
click at [268, 375] on div "× Оцените заказ покупателя Ви можете змінити, доповнити або видалити раніше над…" at bounding box center [578, 289] width 1157 height 578
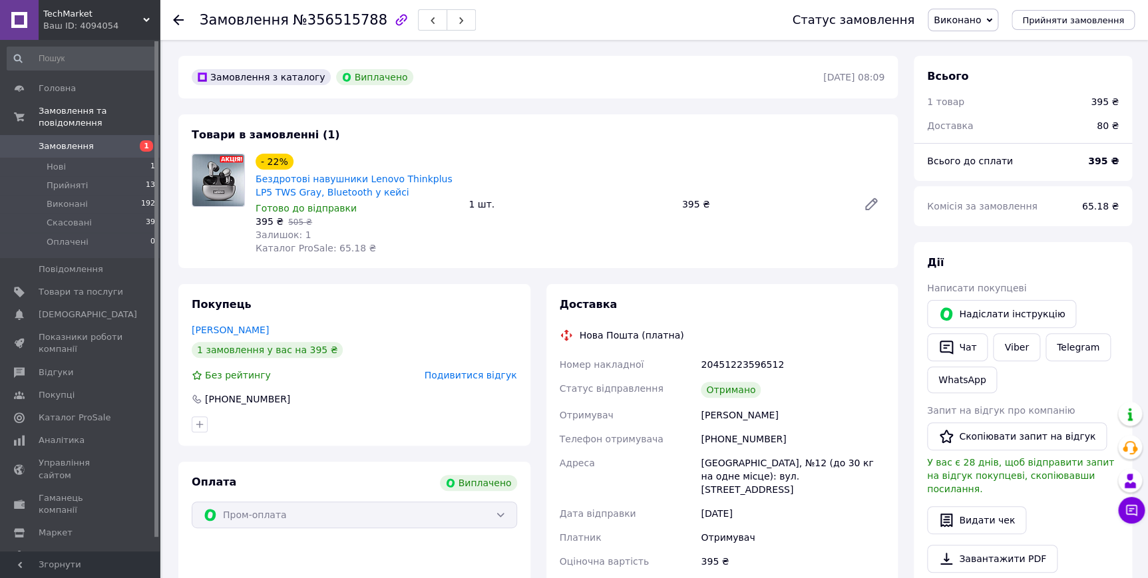
click at [485, 377] on span "Подивитися відгук" at bounding box center [471, 375] width 93 height 11
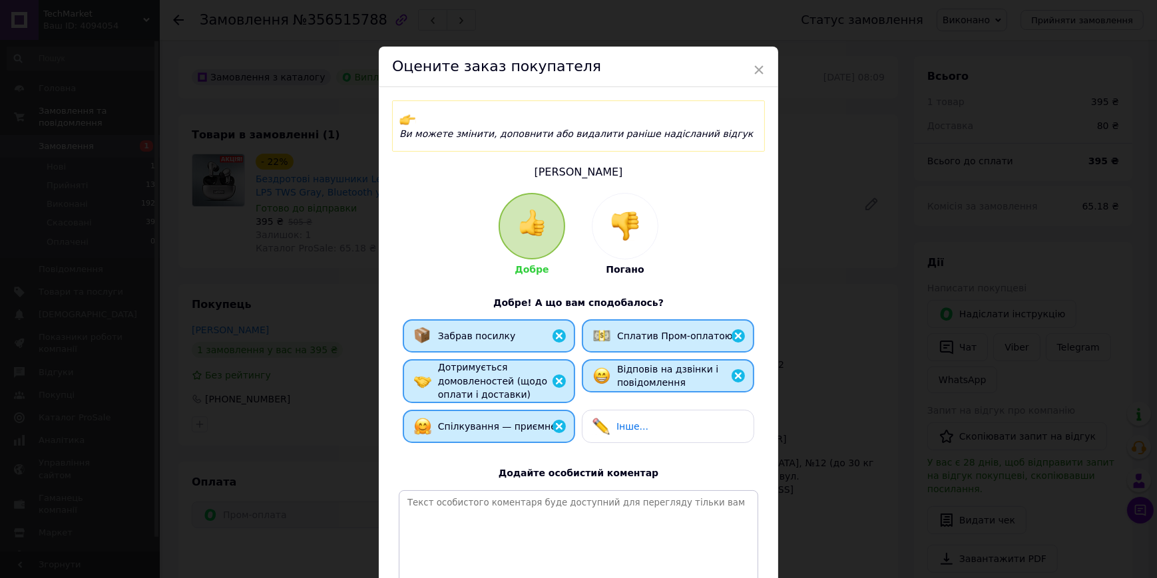
drag, startPoint x: 294, startPoint y: 379, endPoint x: 393, endPoint y: 377, distance: 98.5
click at [305, 377] on div "× Оцените заказ покупателя Ви можете змінити, доповнити або видалити раніше над…" at bounding box center [578, 289] width 1157 height 578
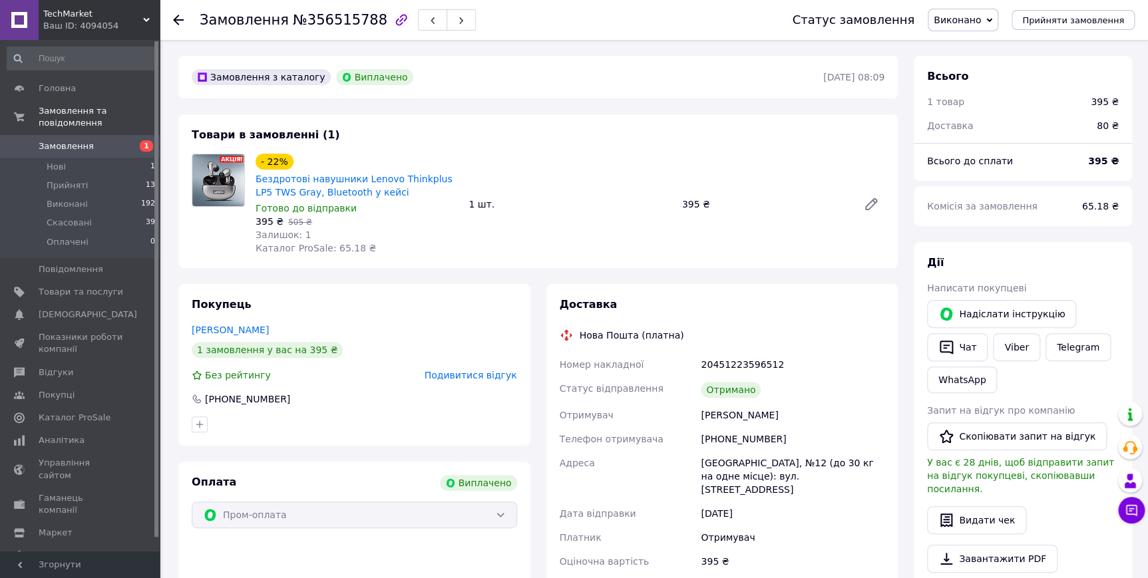
click at [457, 373] on span "Подивитися відгук" at bounding box center [471, 375] width 93 height 11
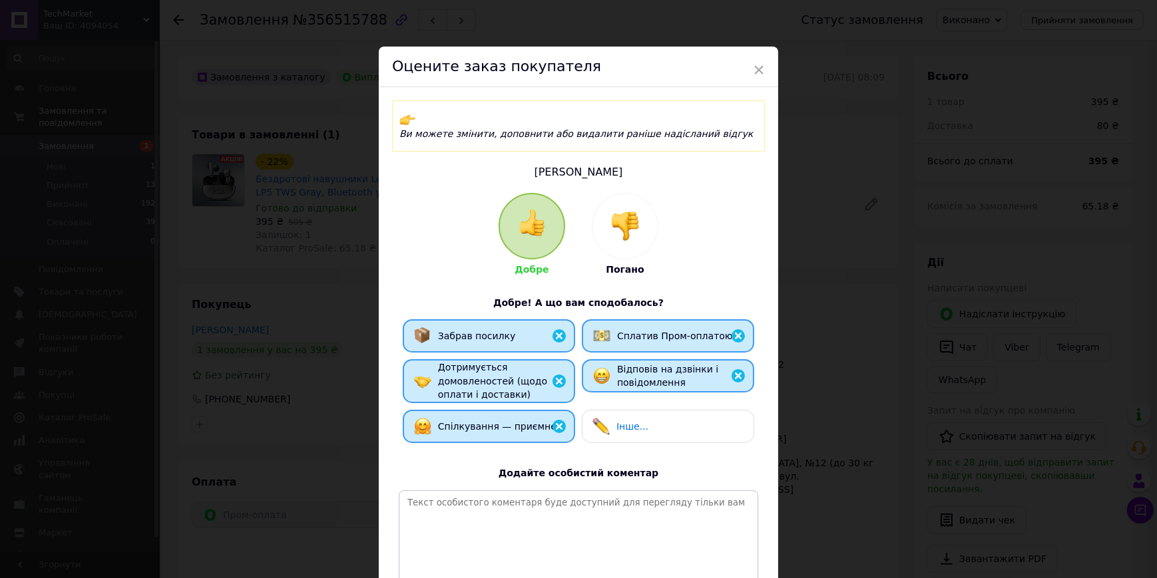
click at [317, 377] on div "× Оцените заказ покупателя Ви можете змінити, доповнити або видалити раніше над…" at bounding box center [578, 289] width 1157 height 578
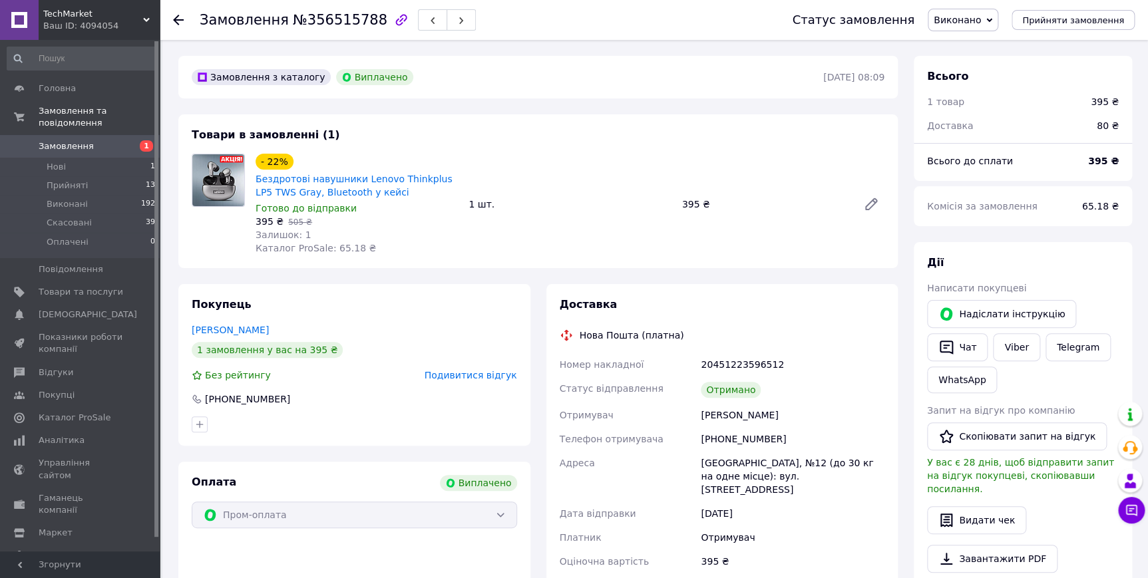
click at [463, 375] on span "Подивитися відгук" at bounding box center [471, 375] width 93 height 11
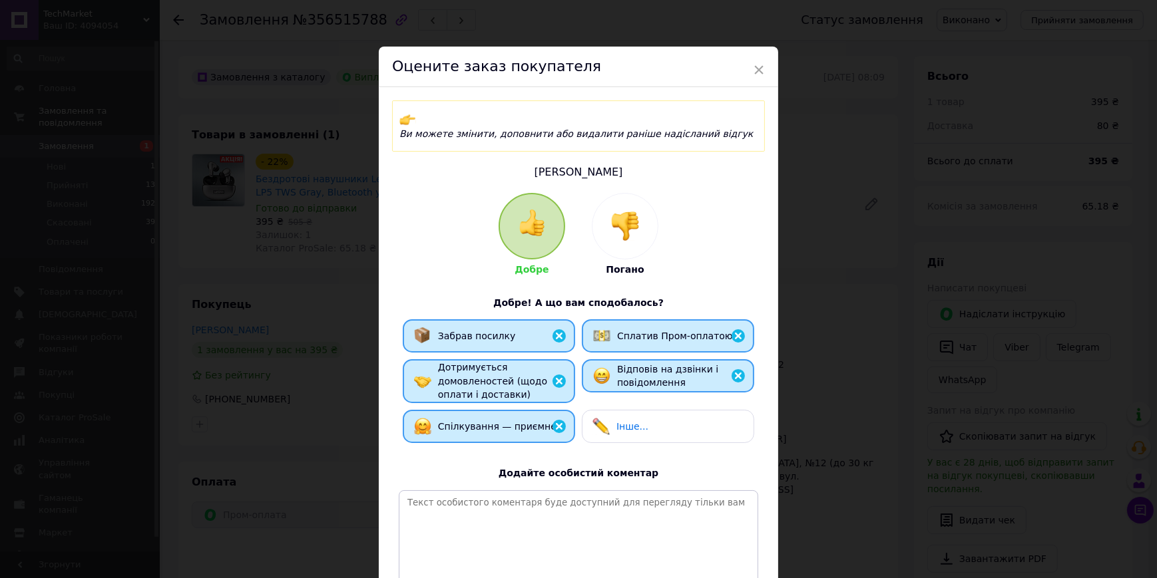
click at [312, 379] on div "× Оцените заказ покупателя Ви можете змінити, доповнити або видалити раніше над…" at bounding box center [578, 289] width 1157 height 578
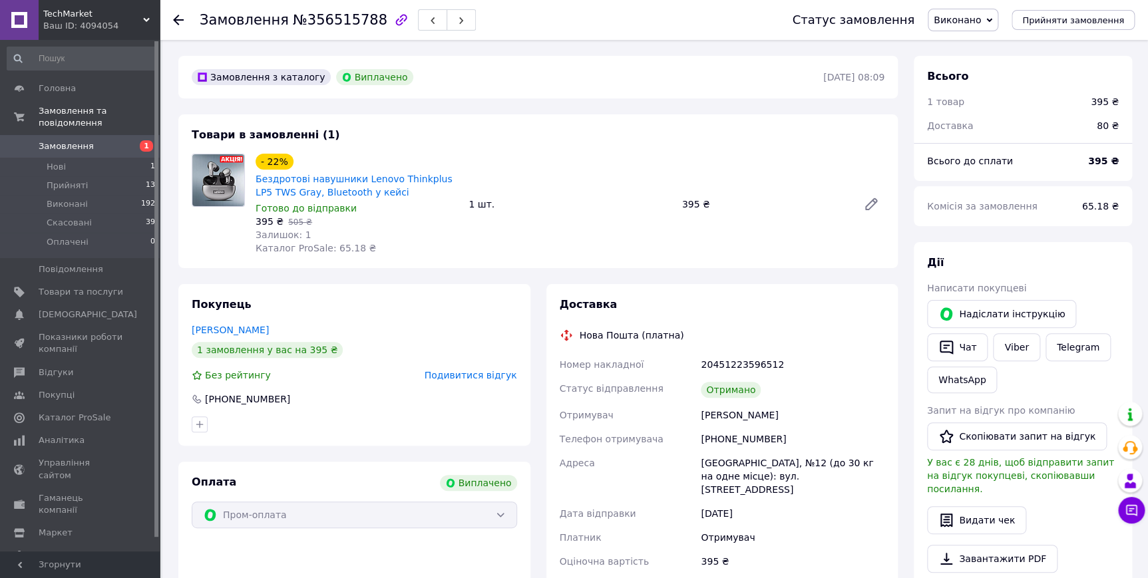
click at [486, 377] on span "Подивитися відгук" at bounding box center [471, 375] width 93 height 11
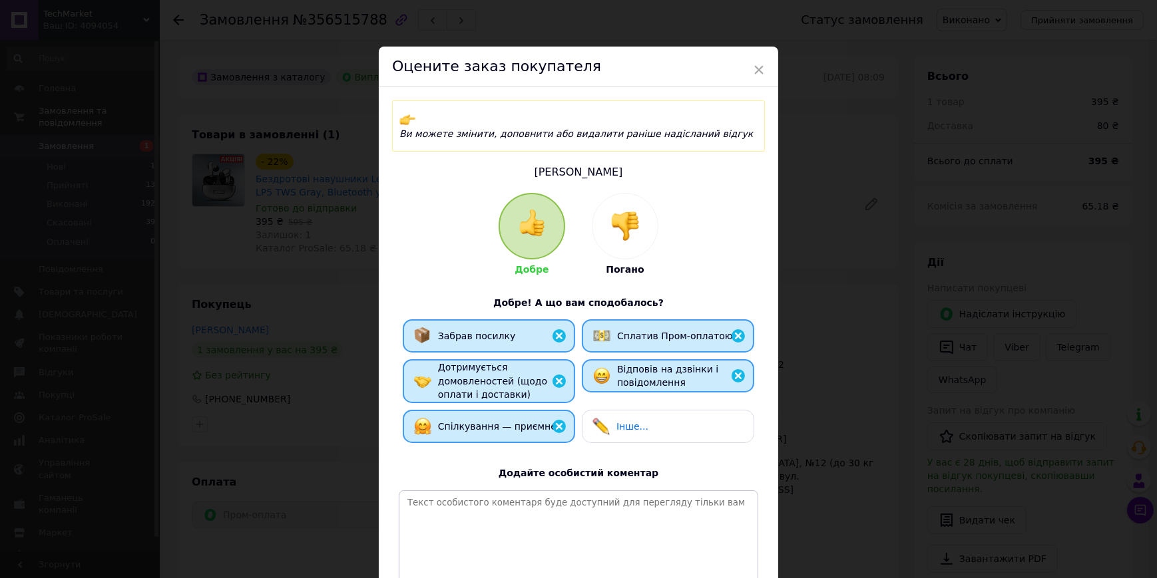
drag, startPoint x: 298, startPoint y: 379, endPoint x: 426, endPoint y: 379, distance: 127.8
click at [307, 379] on div "× Оцените заказ покупателя Ви можете змінити, доповнити або видалити раніше над…" at bounding box center [578, 289] width 1157 height 578
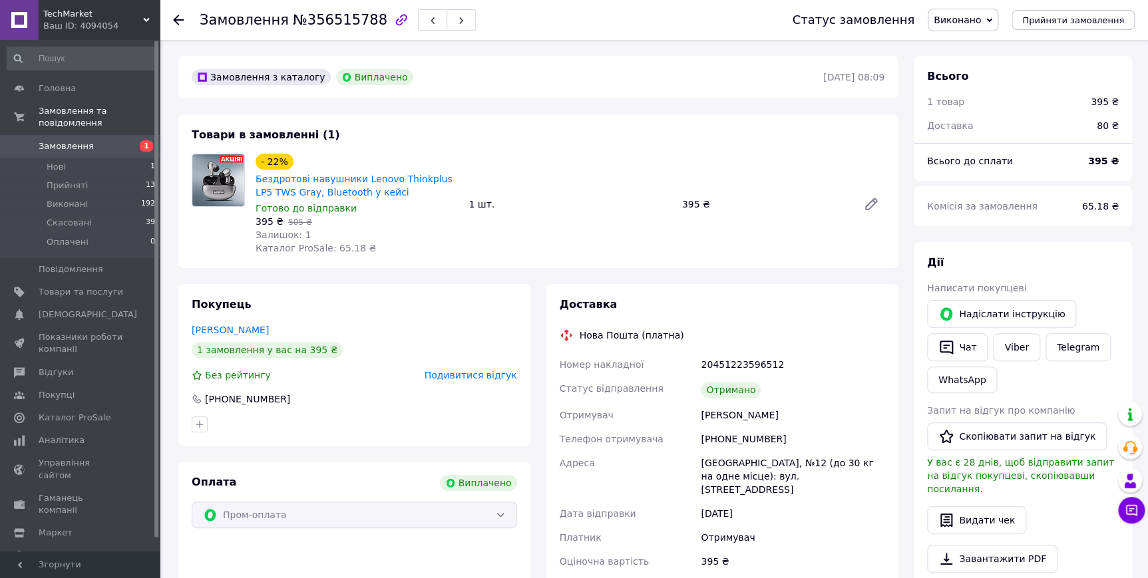
click at [474, 375] on span "Подивитися відгук" at bounding box center [471, 375] width 93 height 11
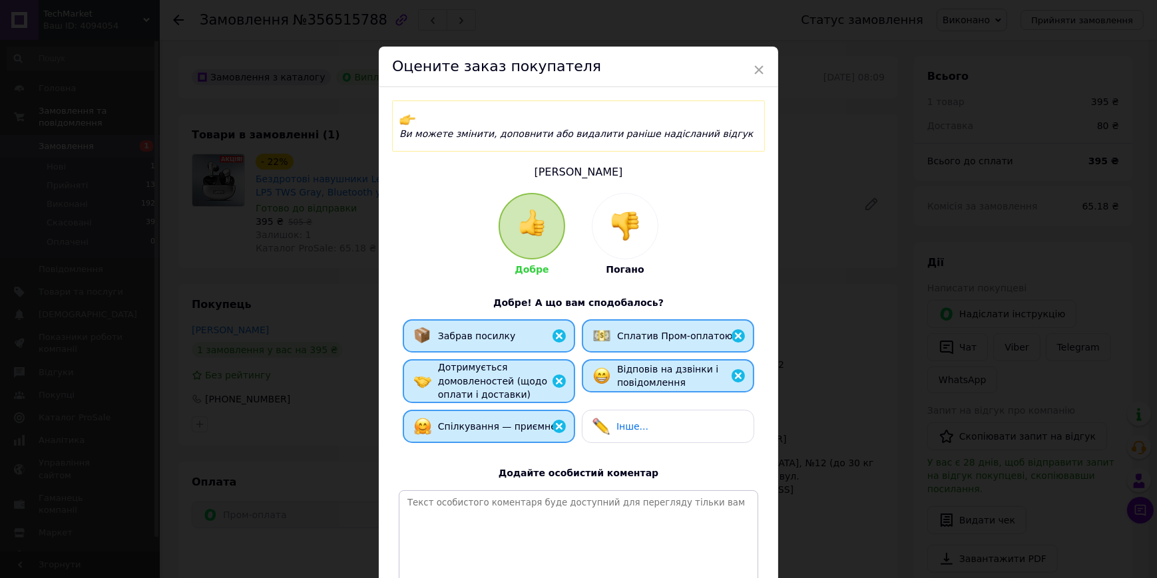
click at [292, 373] on div "× Оцените заказ покупателя Ви можете змінити, доповнити або видалити раніше над…" at bounding box center [578, 289] width 1157 height 578
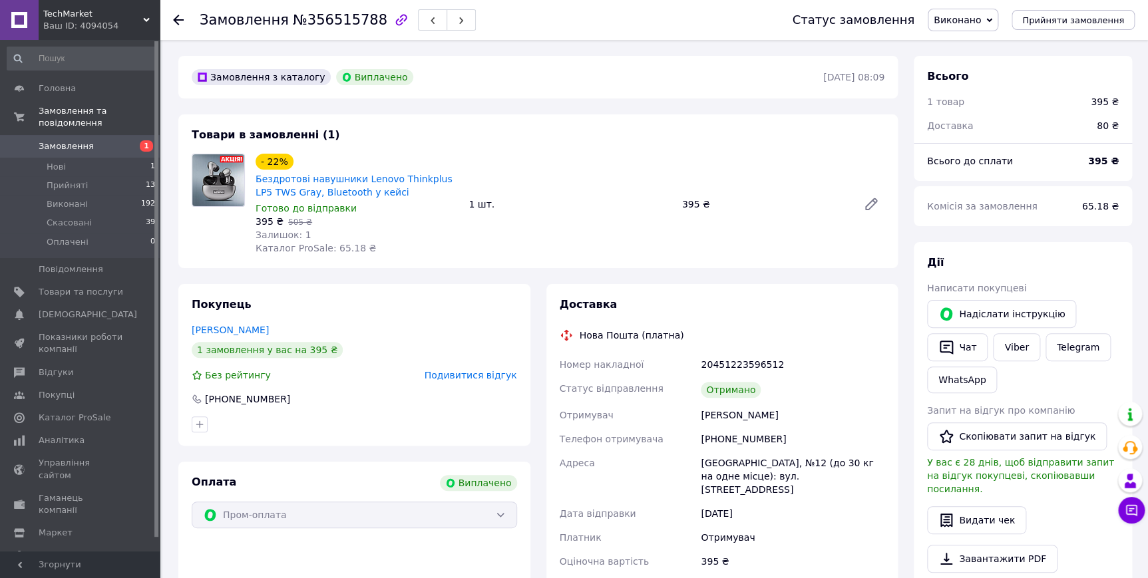
click at [439, 377] on span "Подивитися відгук" at bounding box center [471, 375] width 93 height 11
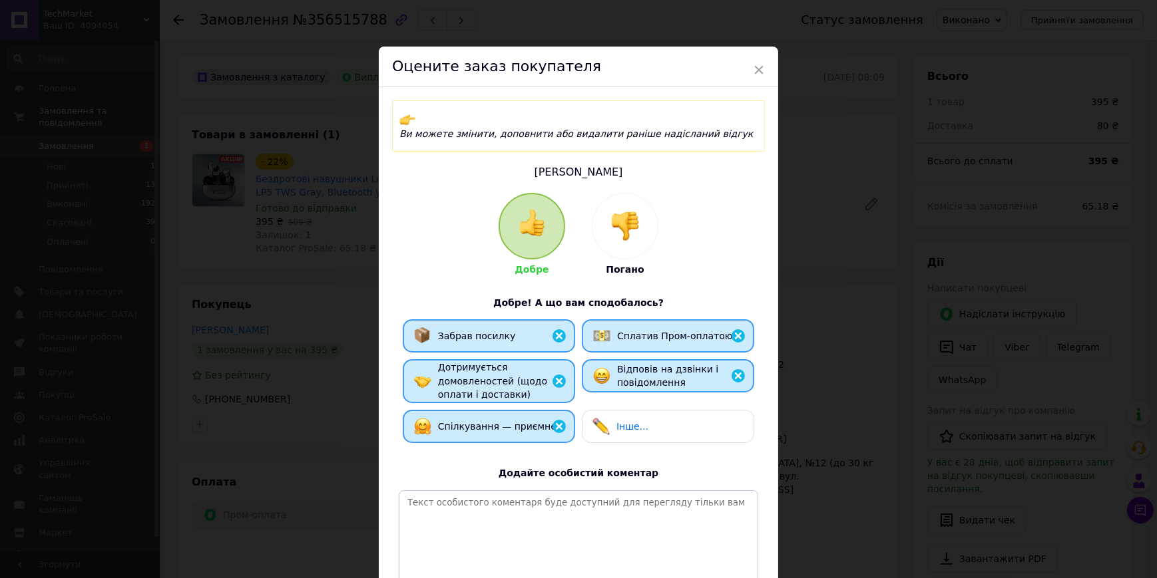
click at [305, 355] on div "× Оцените заказ покупателя Ви можете змінити, доповнити або видалити раніше над…" at bounding box center [578, 289] width 1157 height 578
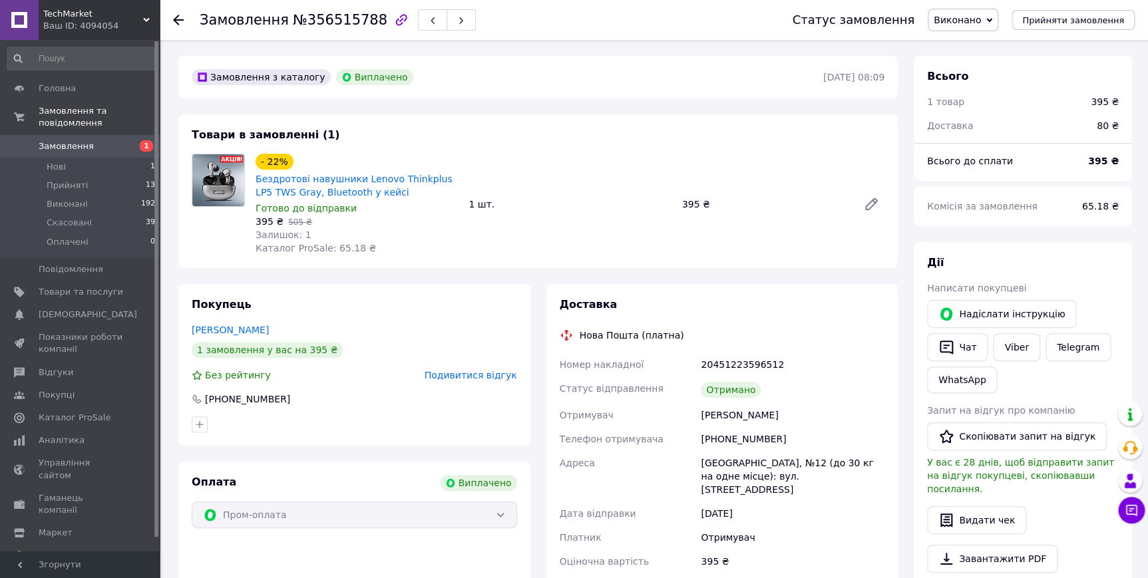
click at [474, 373] on span "Подивитися відгук" at bounding box center [471, 375] width 93 height 11
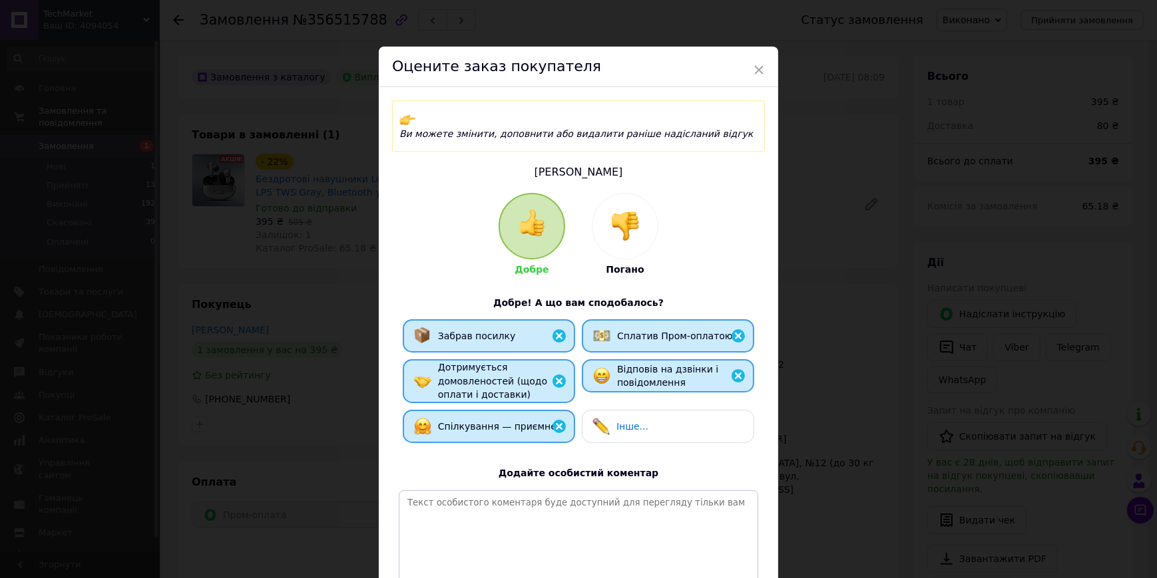
click at [310, 376] on div "× Оцените заказ покупателя Ви можете змінити, доповнити або видалити раніше над…" at bounding box center [578, 289] width 1157 height 578
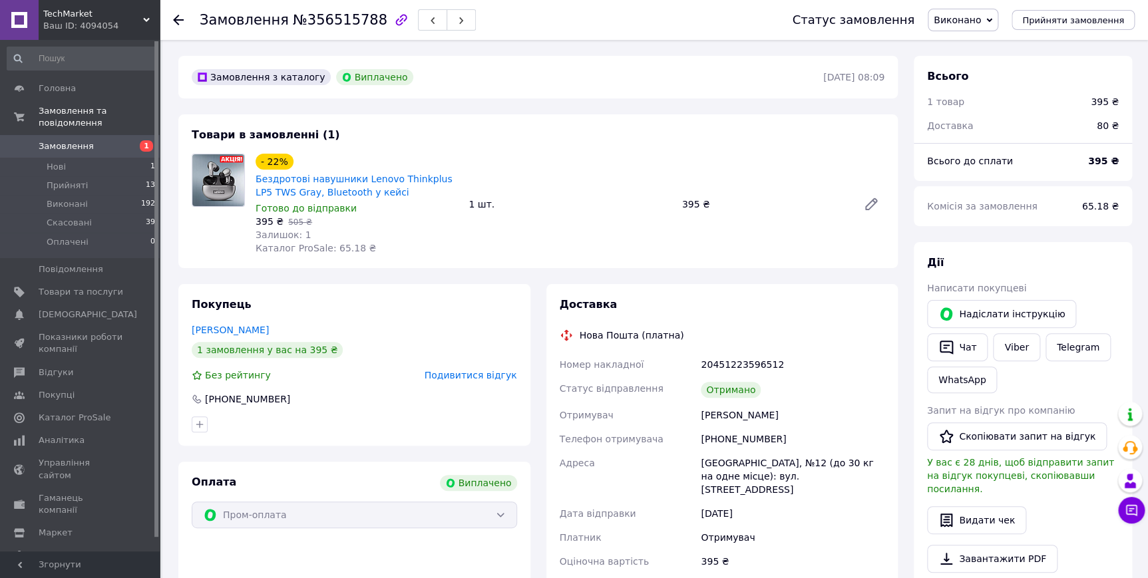
click at [459, 375] on span "Подивитися відгук" at bounding box center [471, 375] width 93 height 11
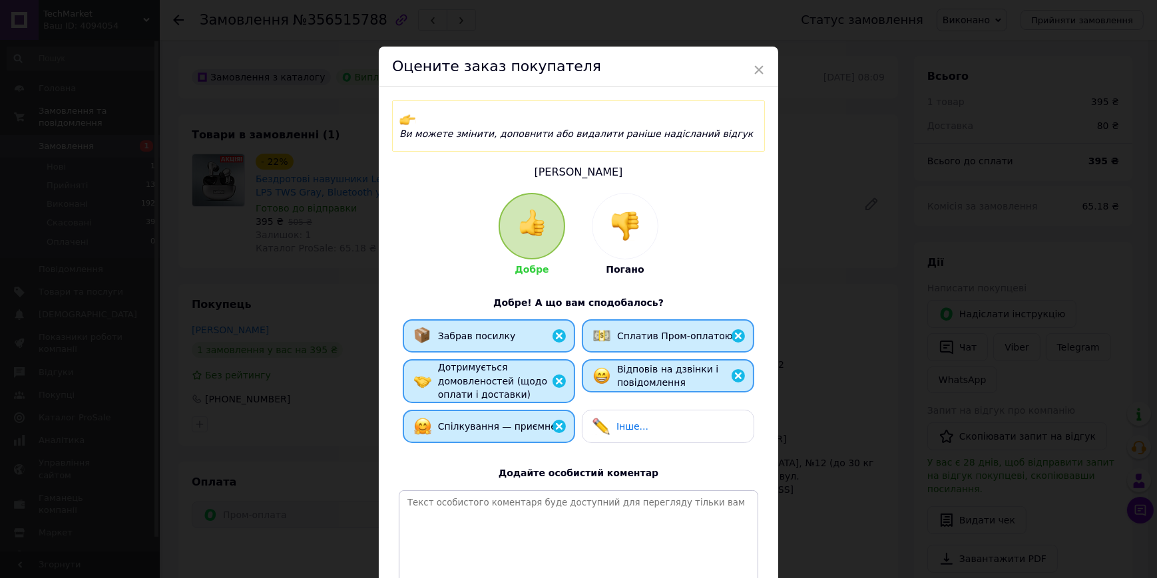
click at [327, 370] on div "× Оцените заказ покупателя Ви можете змінити, доповнити або видалити раніше над…" at bounding box center [578, 289] width 1157 height 578
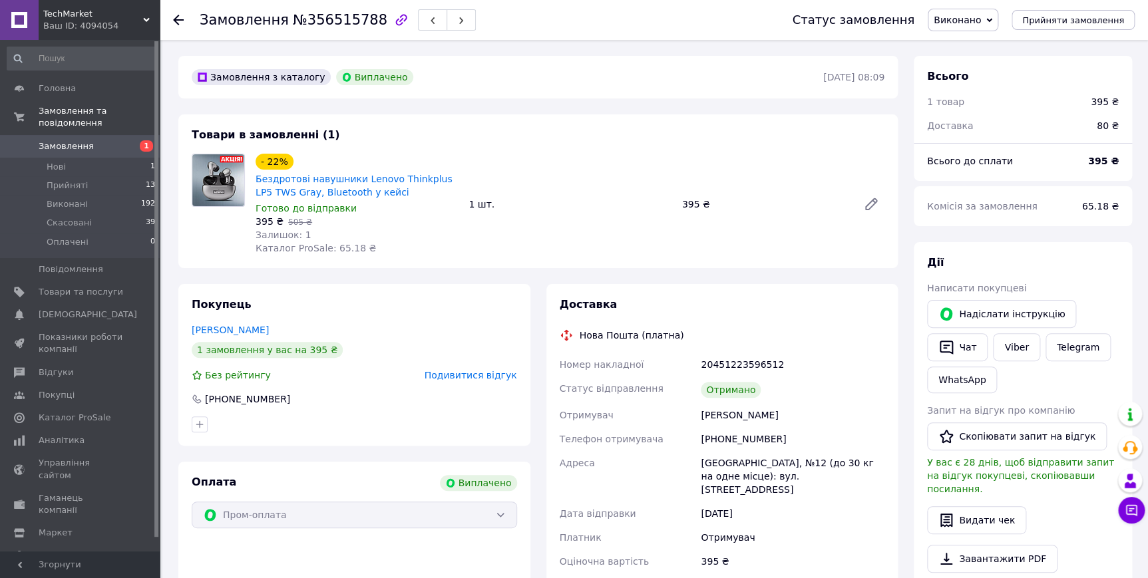
click at [469, 379] on span "Подивитися відгук" at bounding box center [471, 375] width 93 height 11
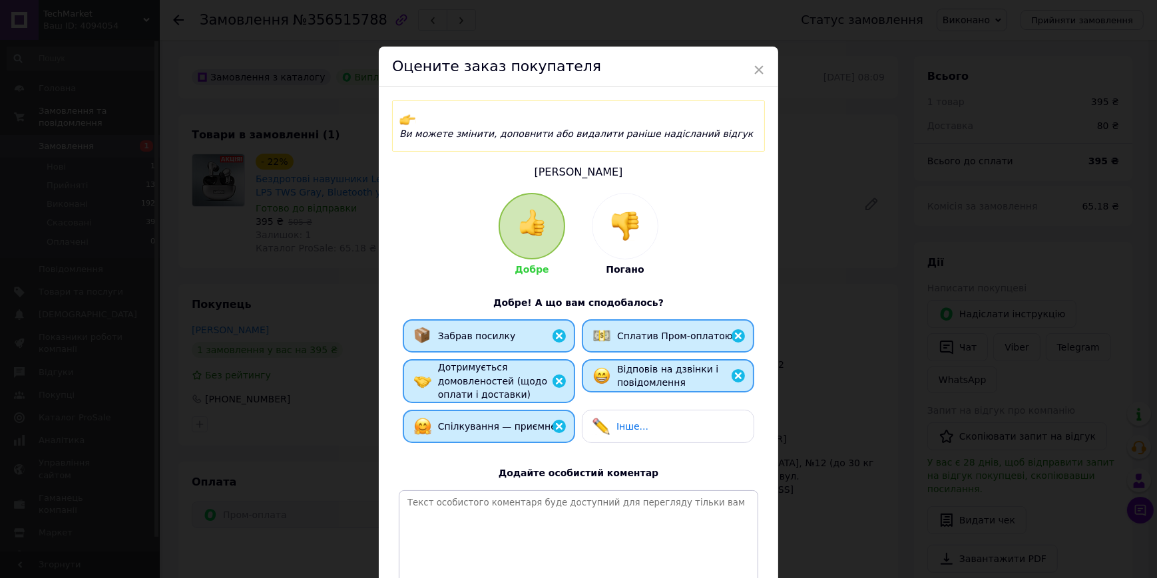
click at [326, 369] on div "× Оцените заказ покупателя Ви можете змінити, доповнити або видалити раніше над…" at bounding box center [578, 289] width 1157 height 578
